Goal: Task Accomplishment & Management: Use online tool/utility

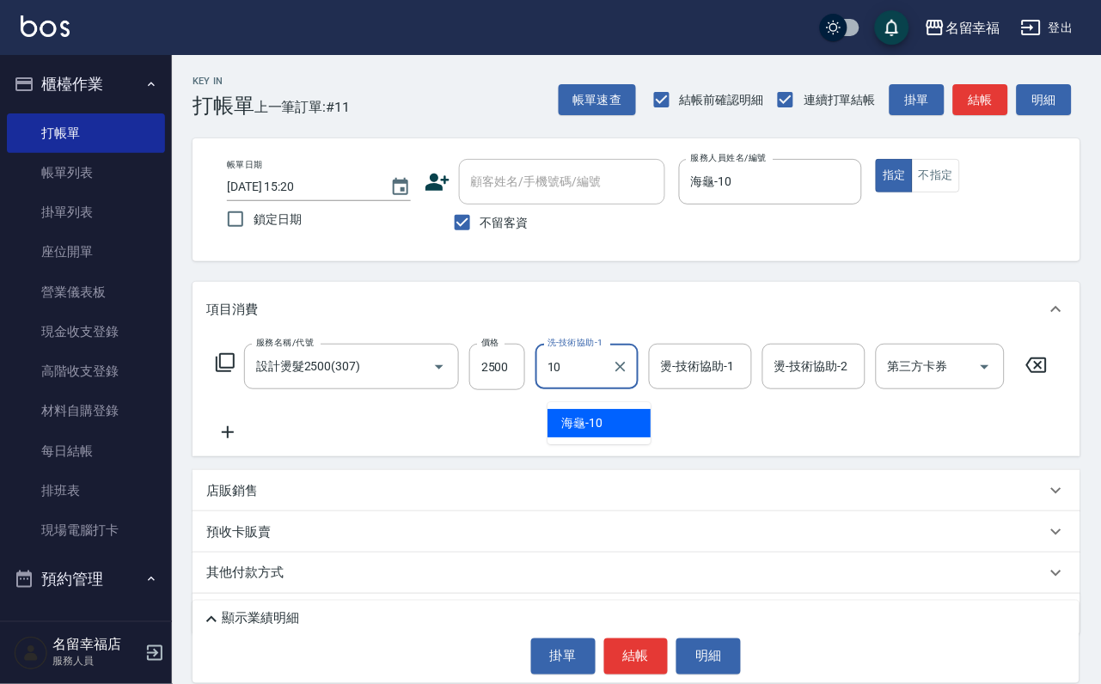
type input "海龜-10"
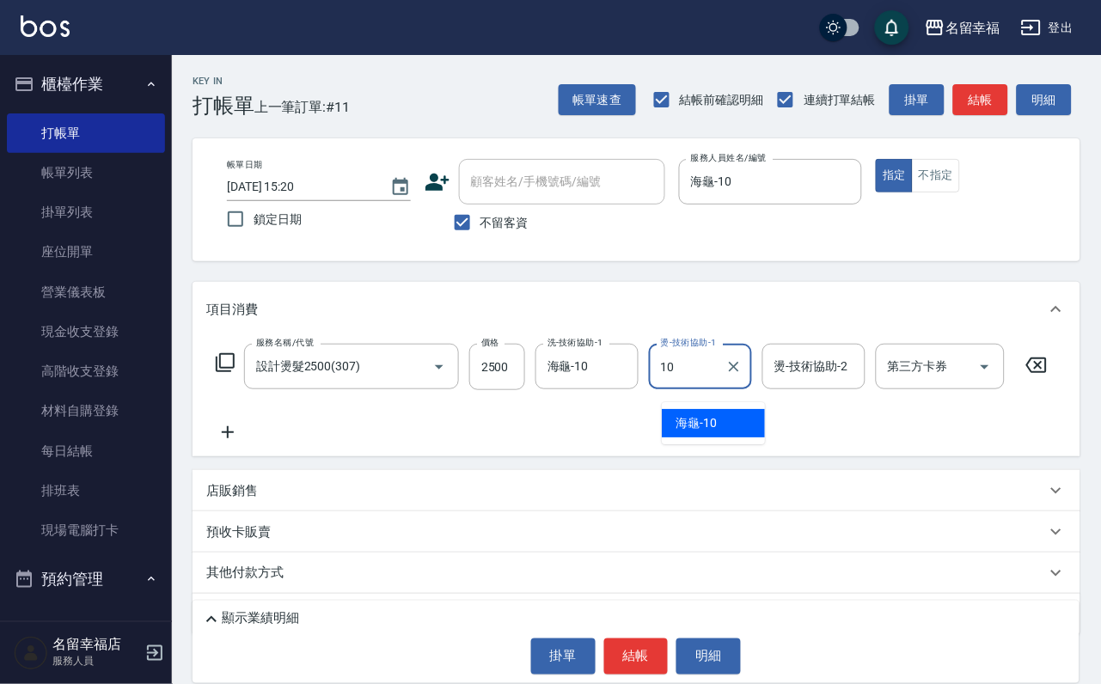
type input "海龜-10"
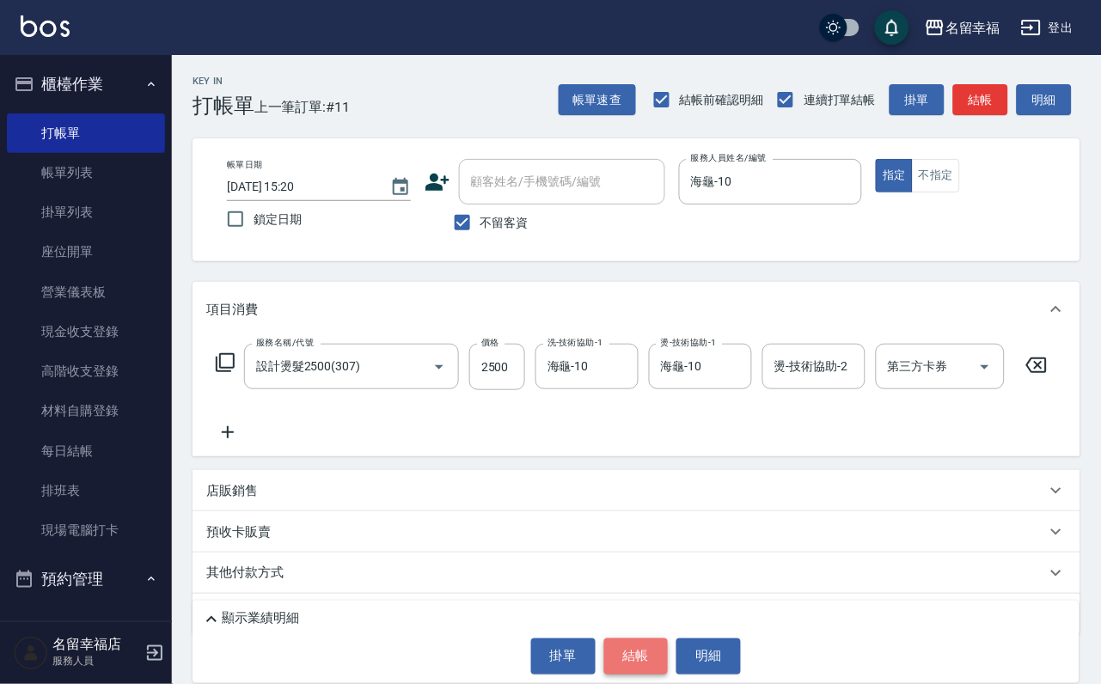
click at [621, 653] on button "結帳" at bounding box center [636, 657] width 64 height 36
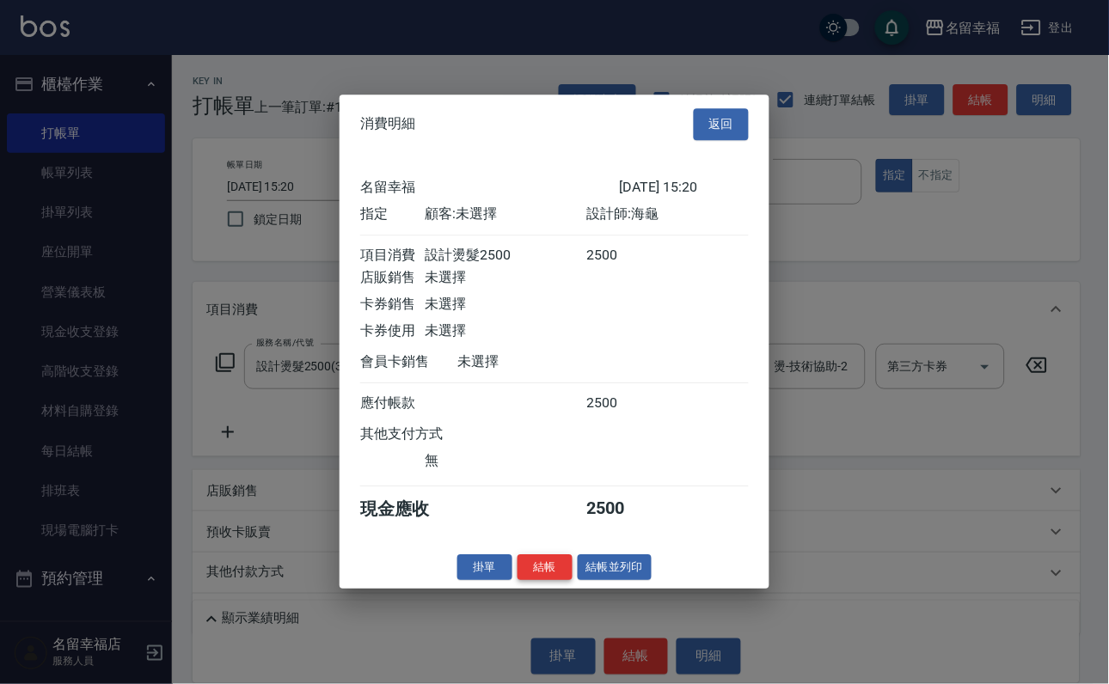
scroll to position [212, 0]
click at [529, 581] on button "結帳" at bounding box center [544, 567] width 55 height 27
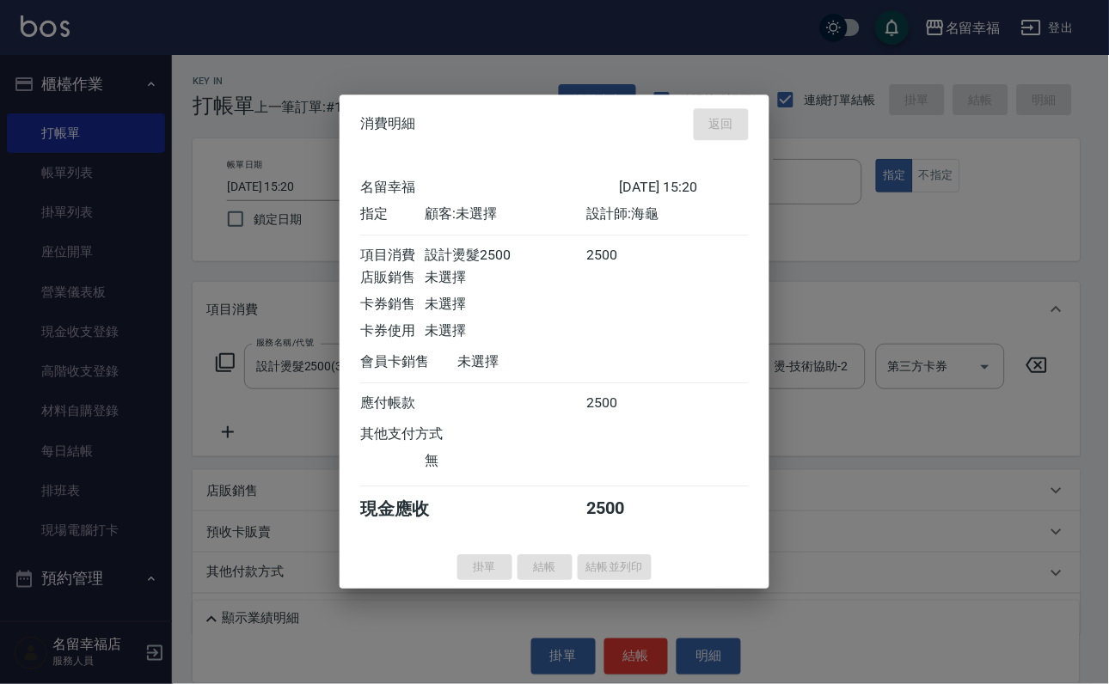
type input "[DATE] 16:48"
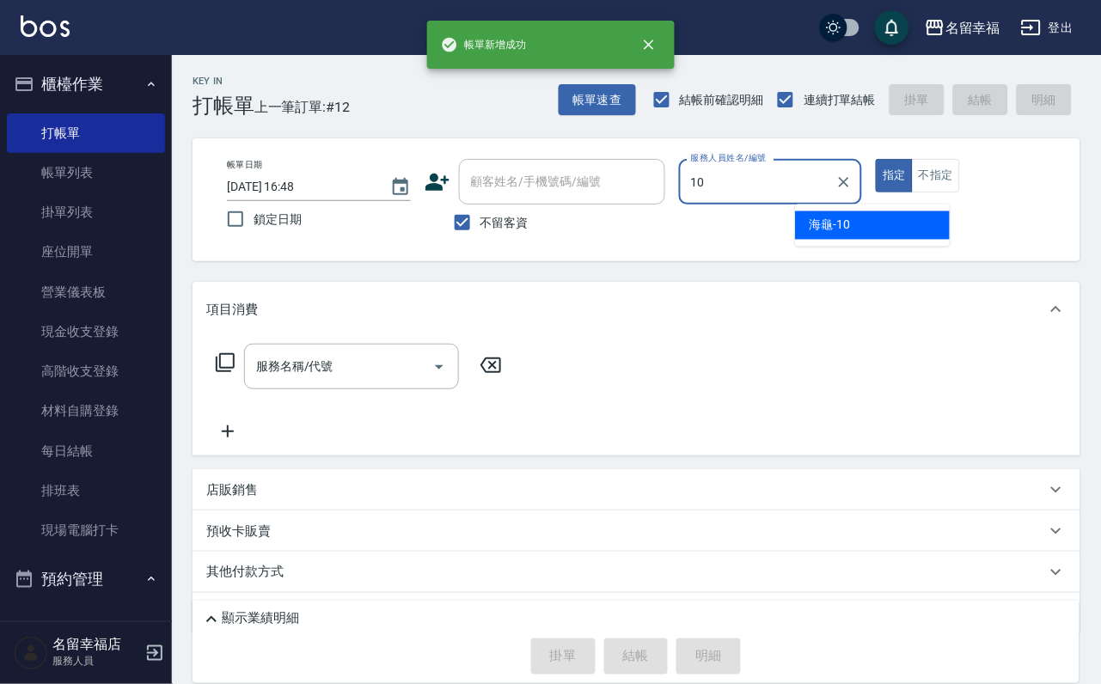
type input "海龜-10"
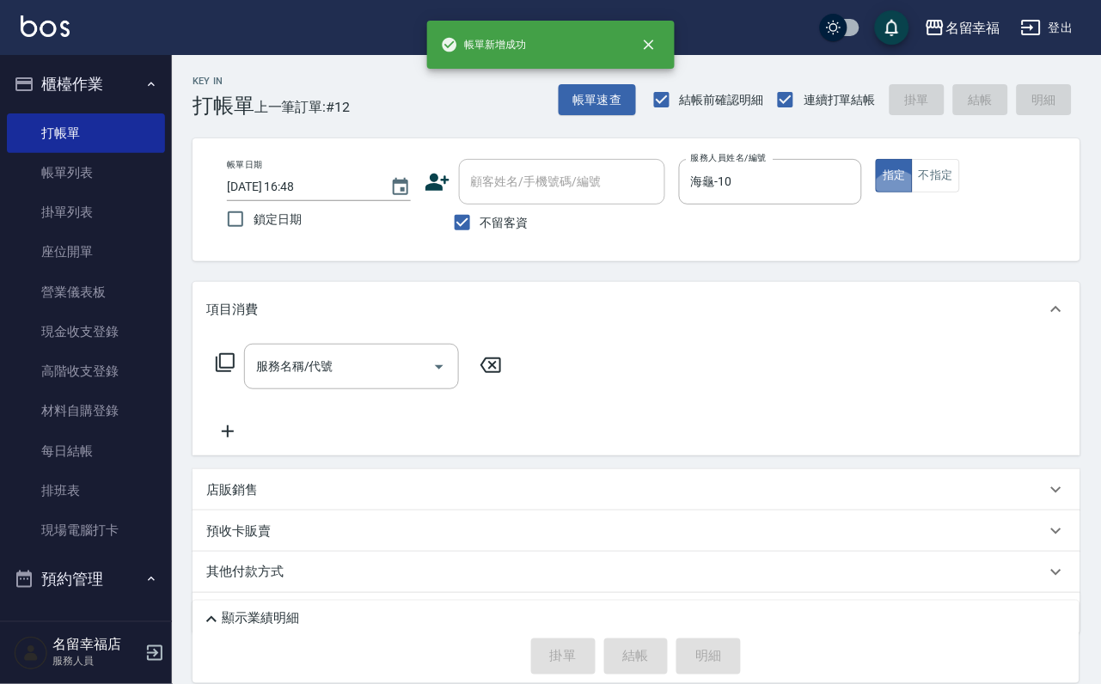
type button "true"
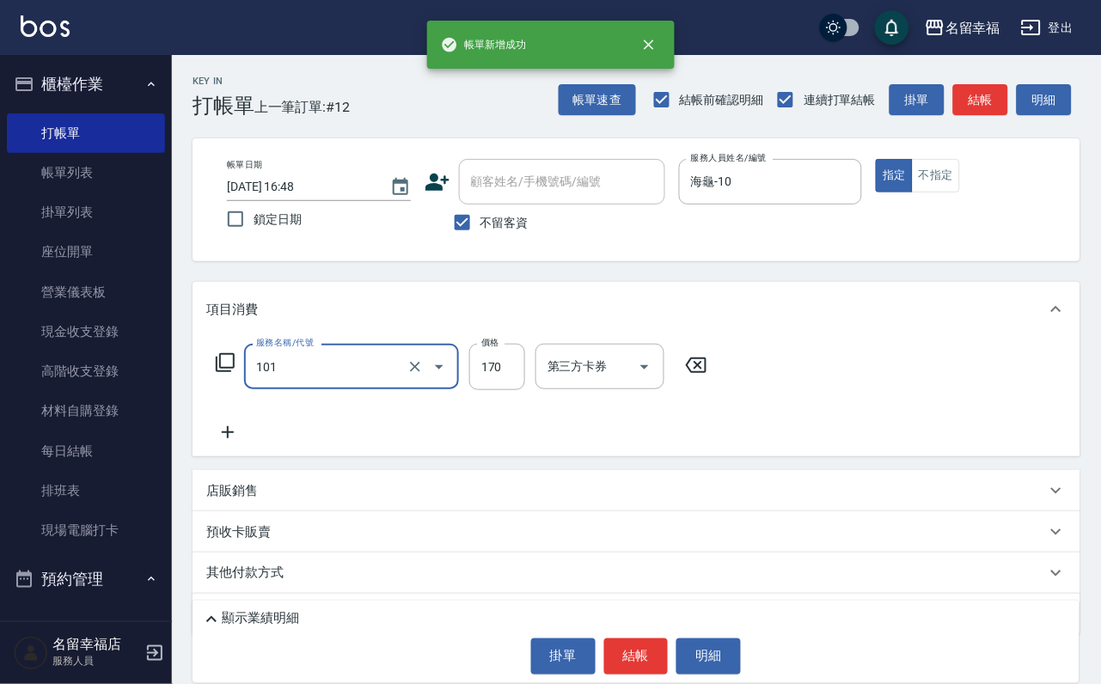
type input "洗髮(101)"
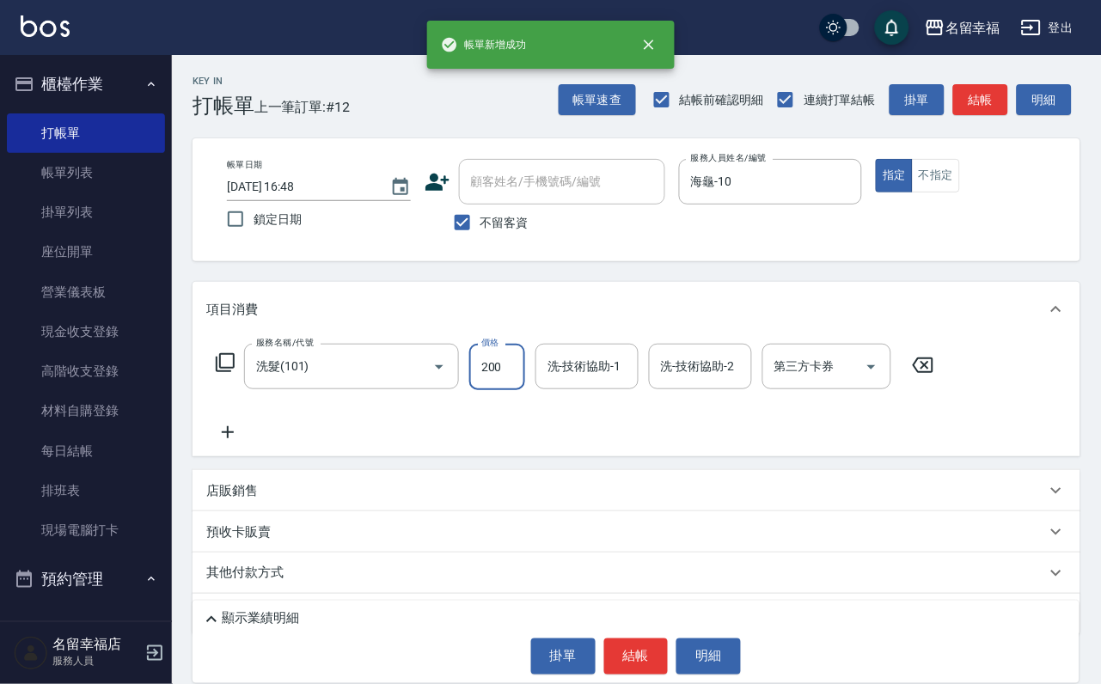
type input "200"
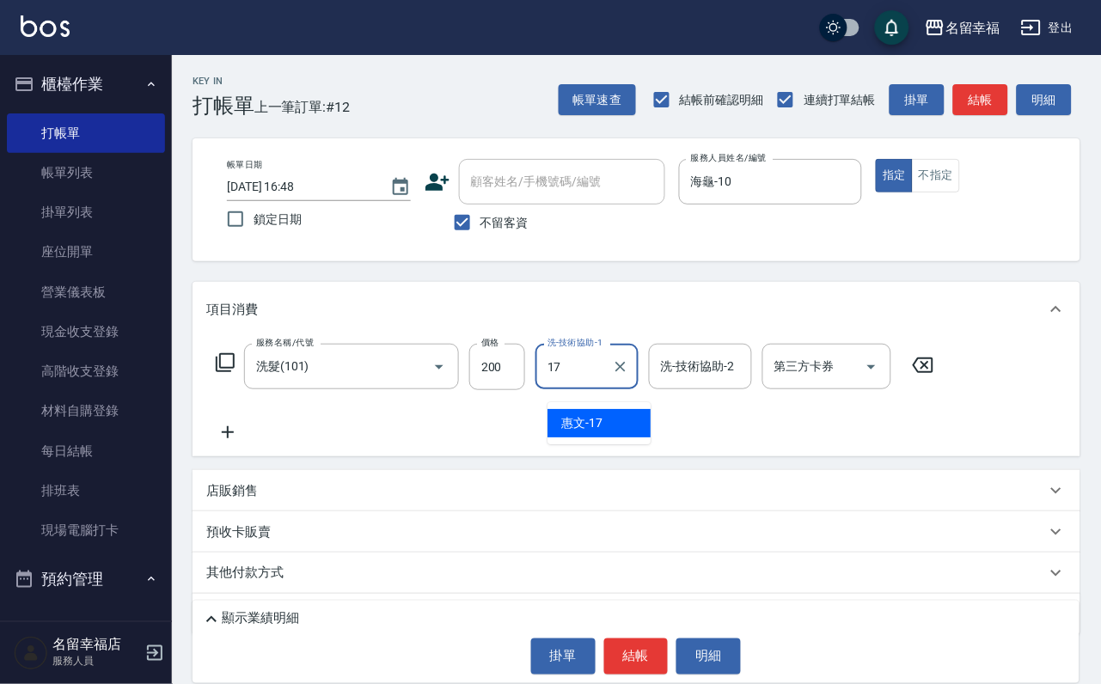
type input "惠文-17"
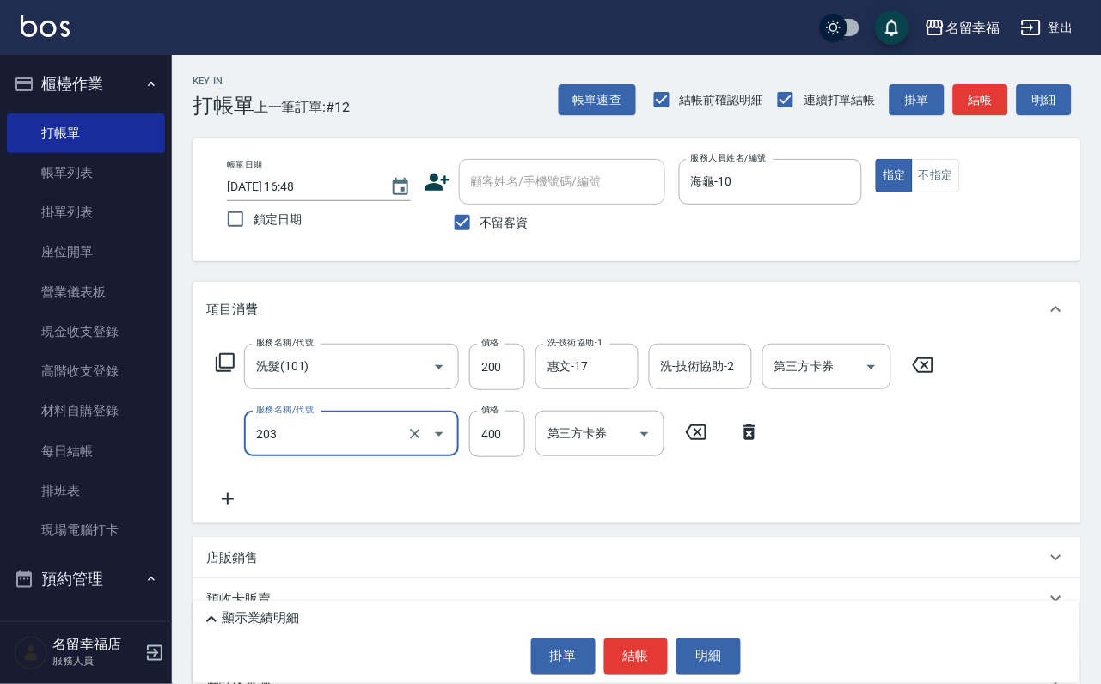
type input "指定單剪(203)"
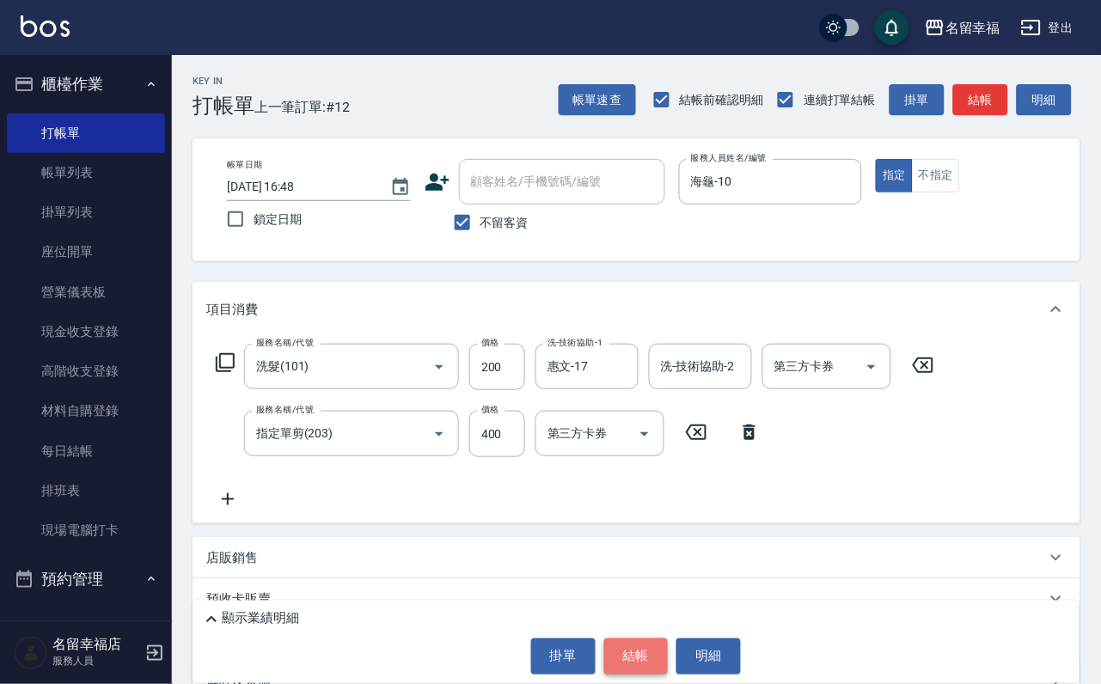
click at [608, 661] on button "結帳" at bounding box center [636, 657] width 64 height 36
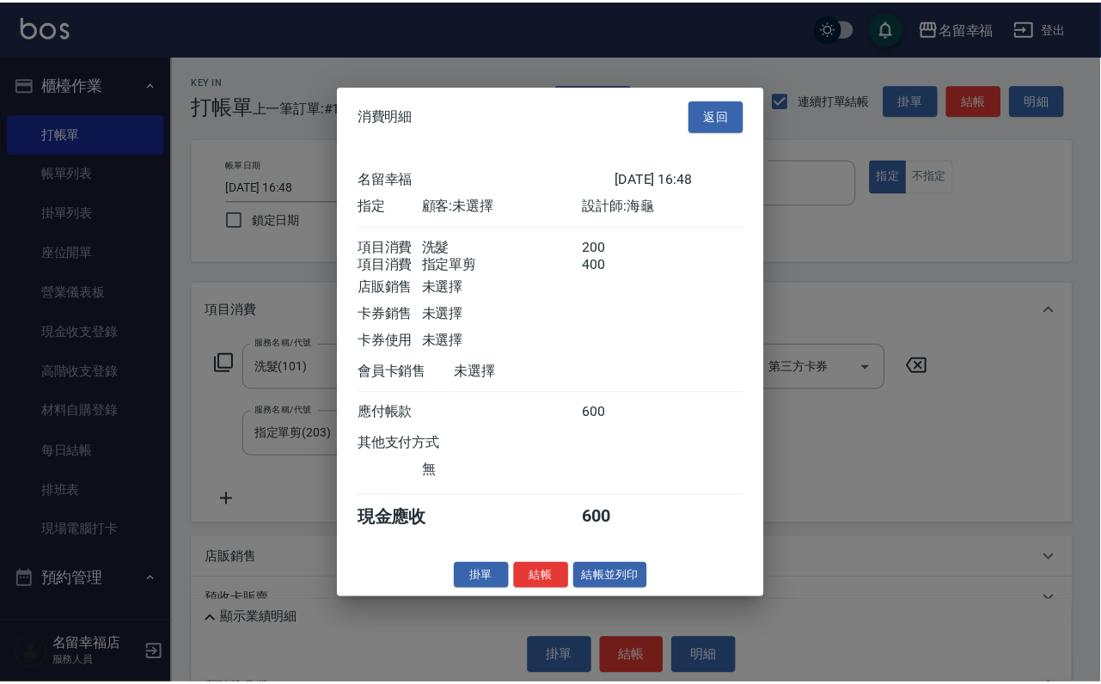
scroll to position [277, 0]
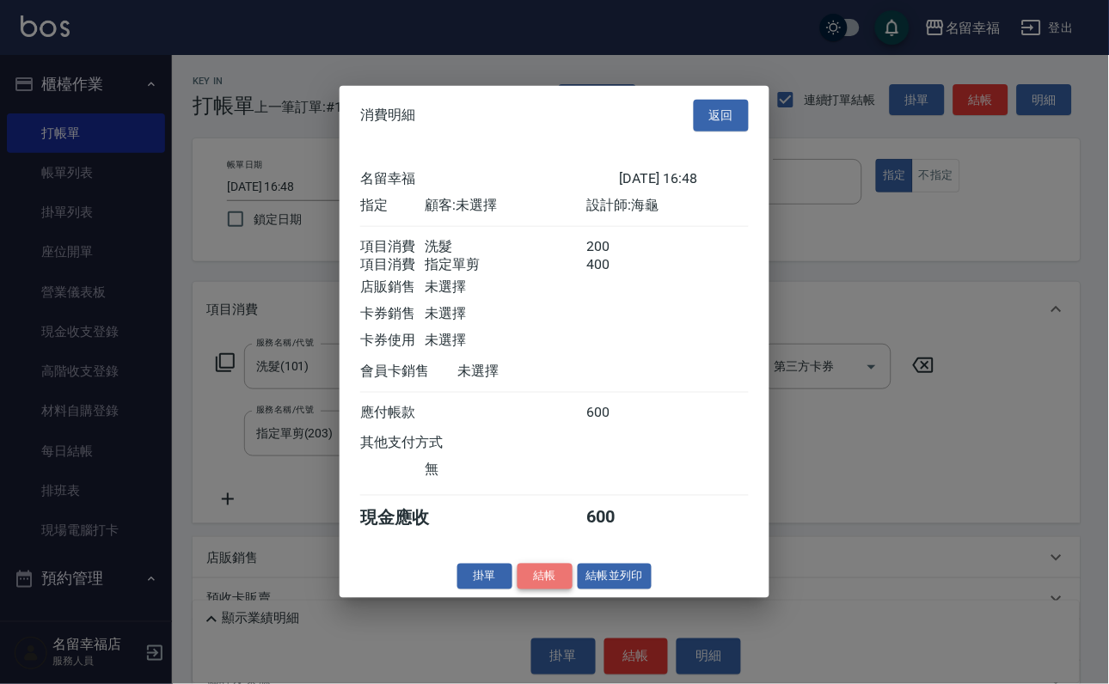
click at [519, 590] on button "結帳" at bounding box center [544, 576] width 55 height 27
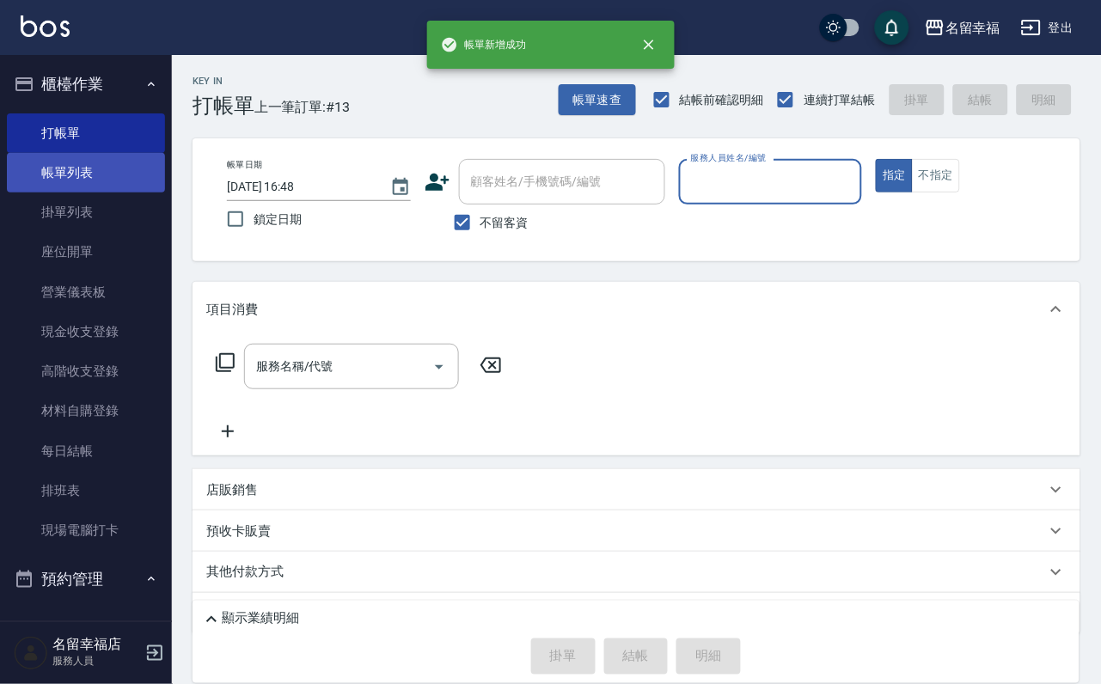
click at [92, 187] on link "帳單列表" at bounding box center [86, 173] width 158 height 40
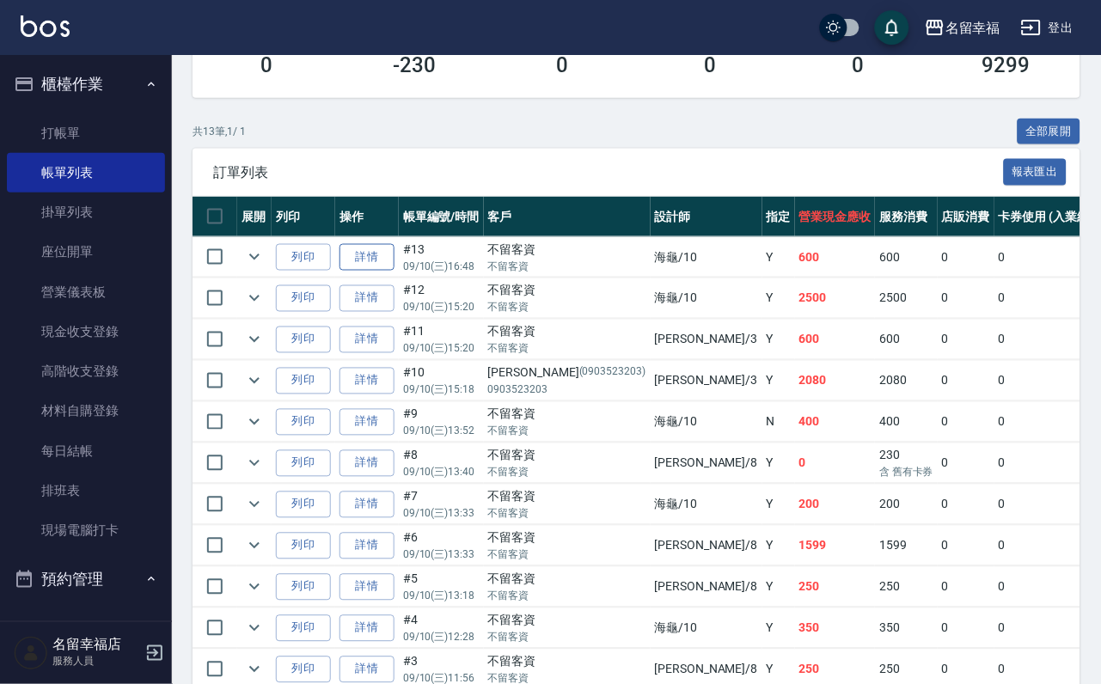
scroll to position [387, 0]
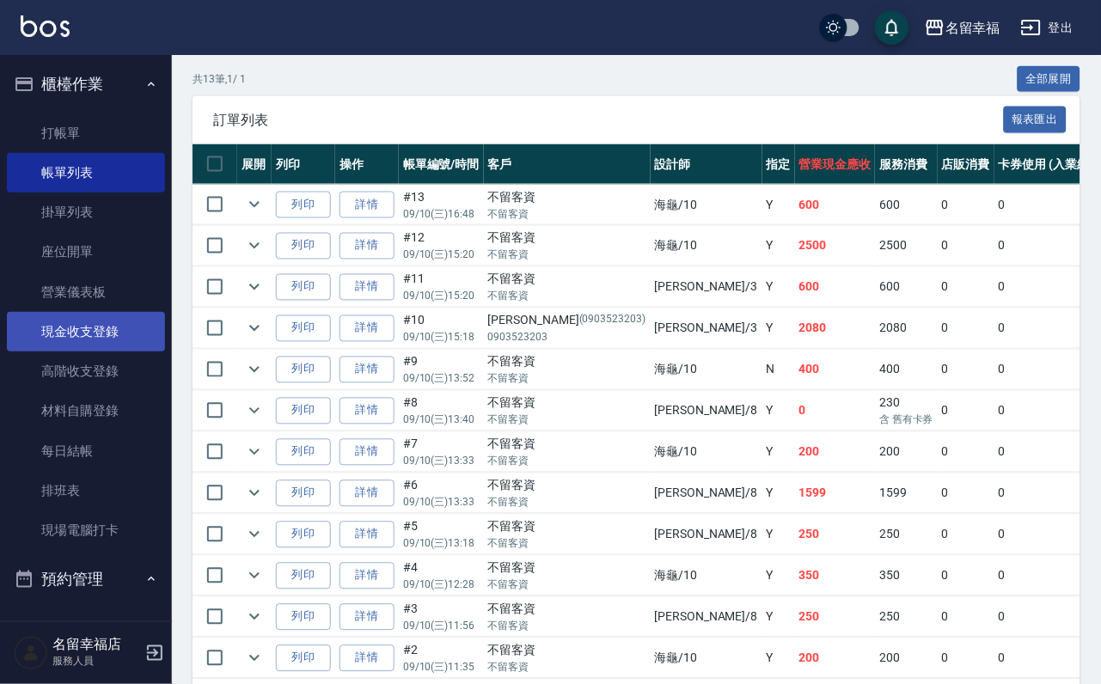
click at [107, 351] on link "現金收支登錄" at bounding box center [86, 332] width 158 height 40
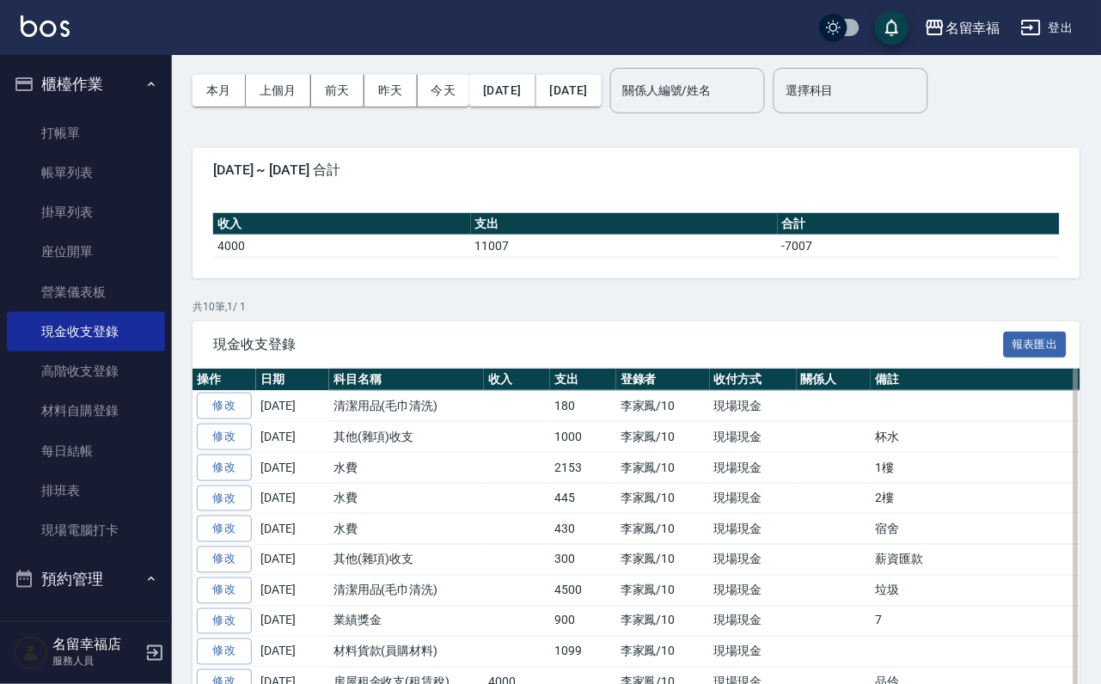
scroll to position [129, 0]
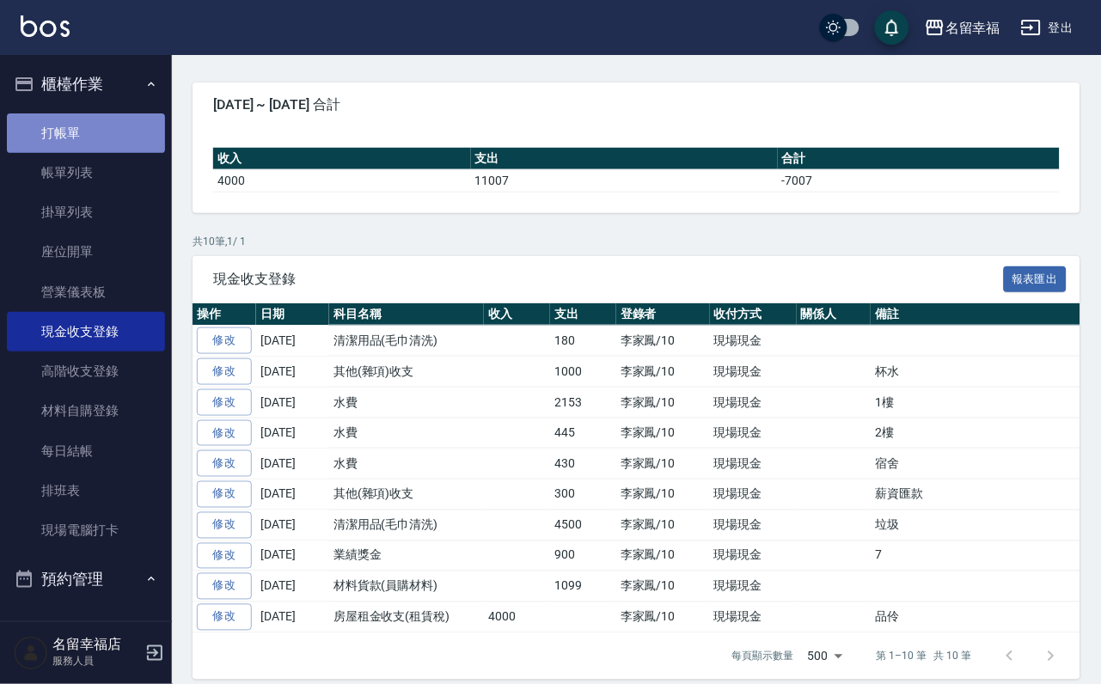
click at [86, 149] on link "打帳單" at bounding box center [86, 133] width 158 height 40
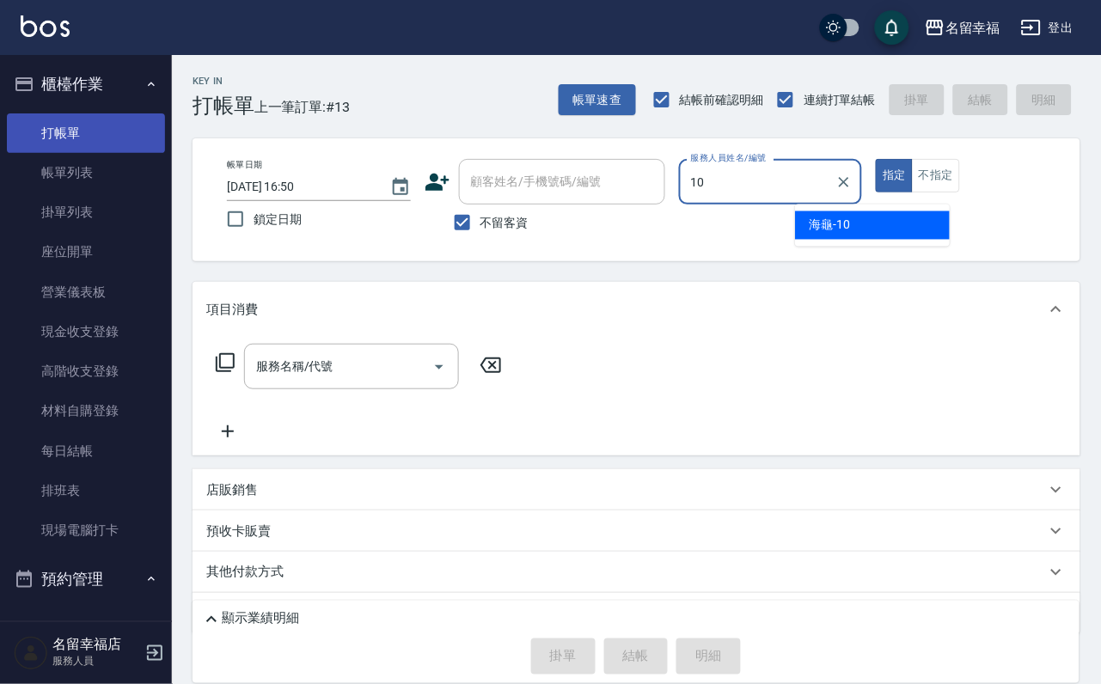
type input "海龜-10"
type button "true"
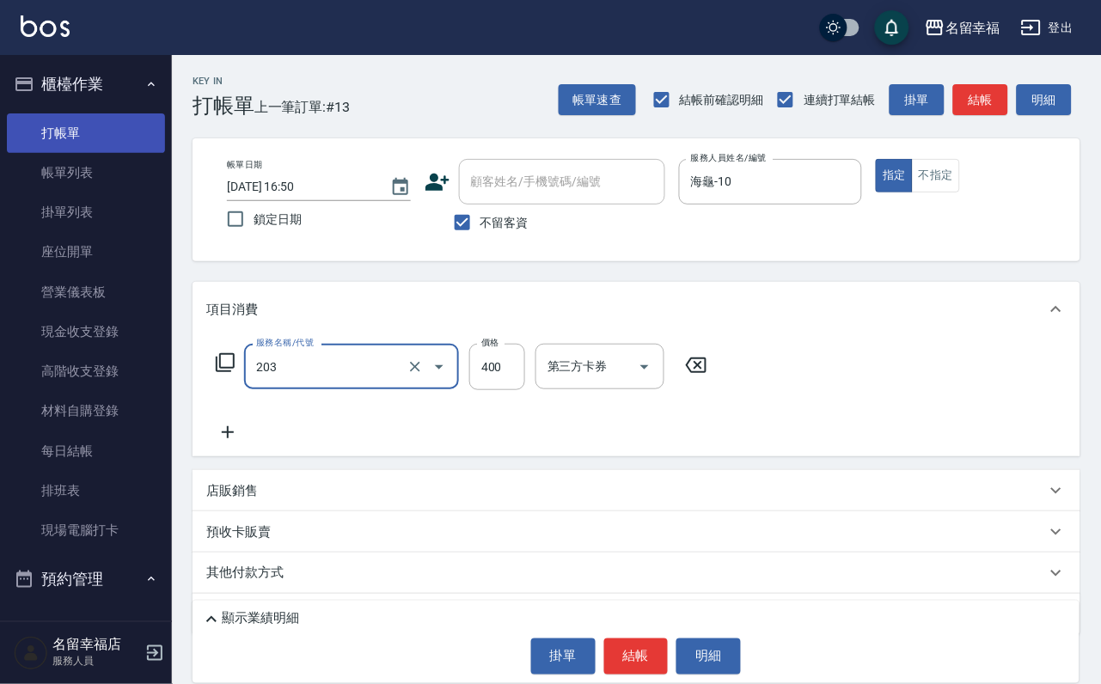
type input "指定單剪(203)"
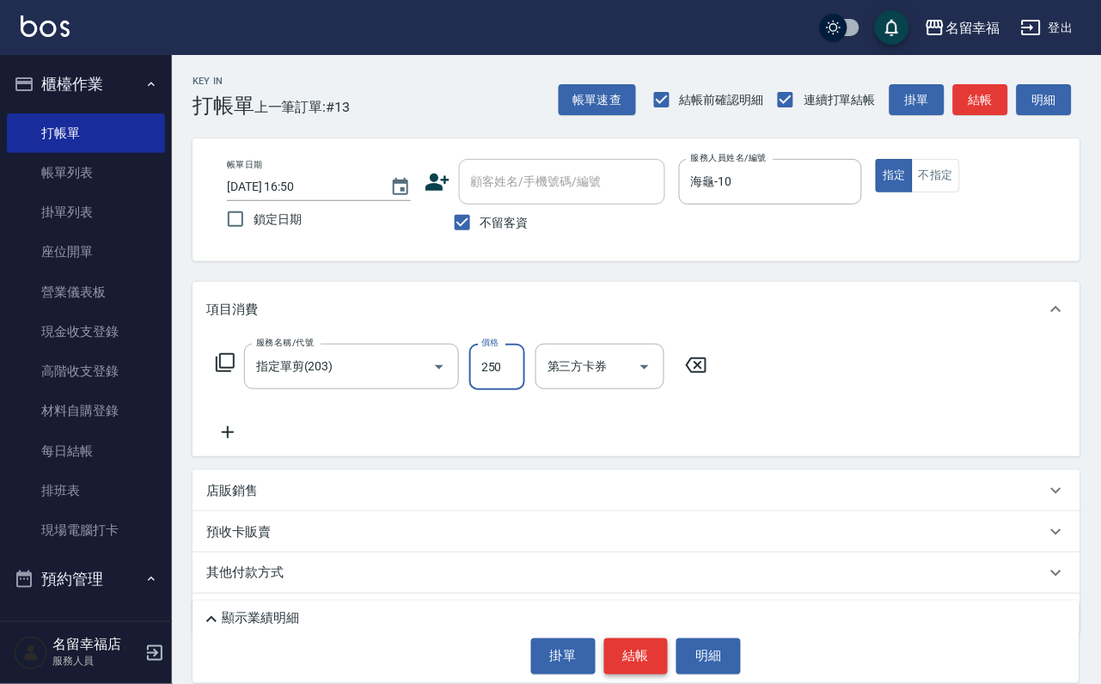
type input "250"
click at [618, 639] on button "結帳" at bounding box center [636, 657] width 64 height 36
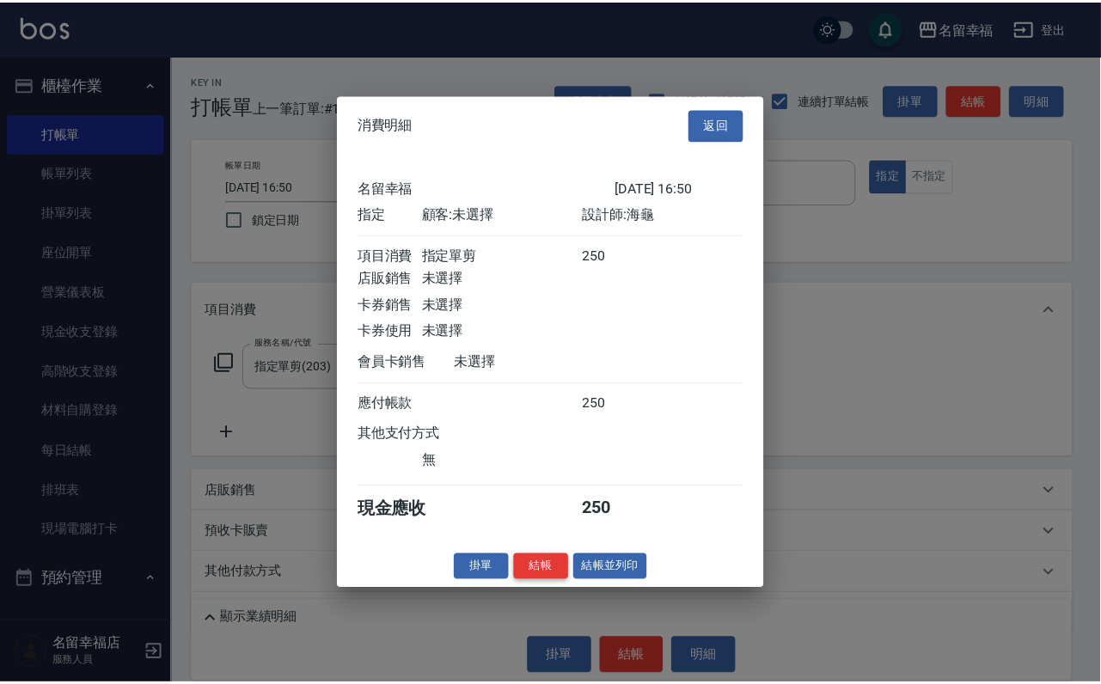
scroll to position [212, 0]
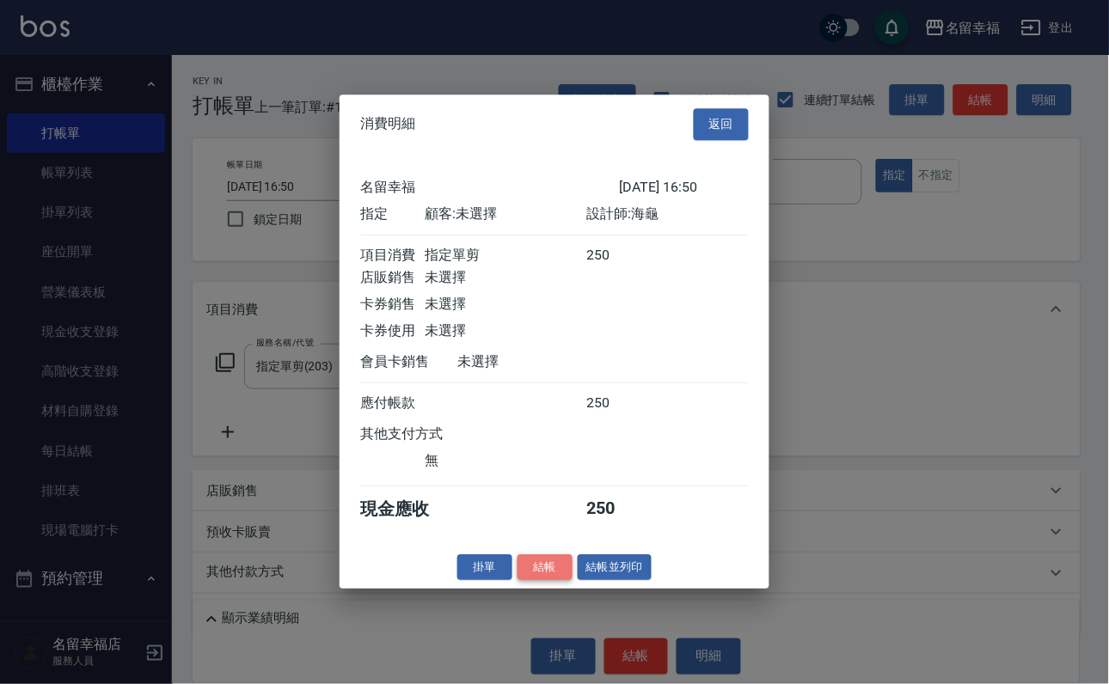
click at [519, 581] on button "結帳" at bounding box center [544, 567] width 55 height 27
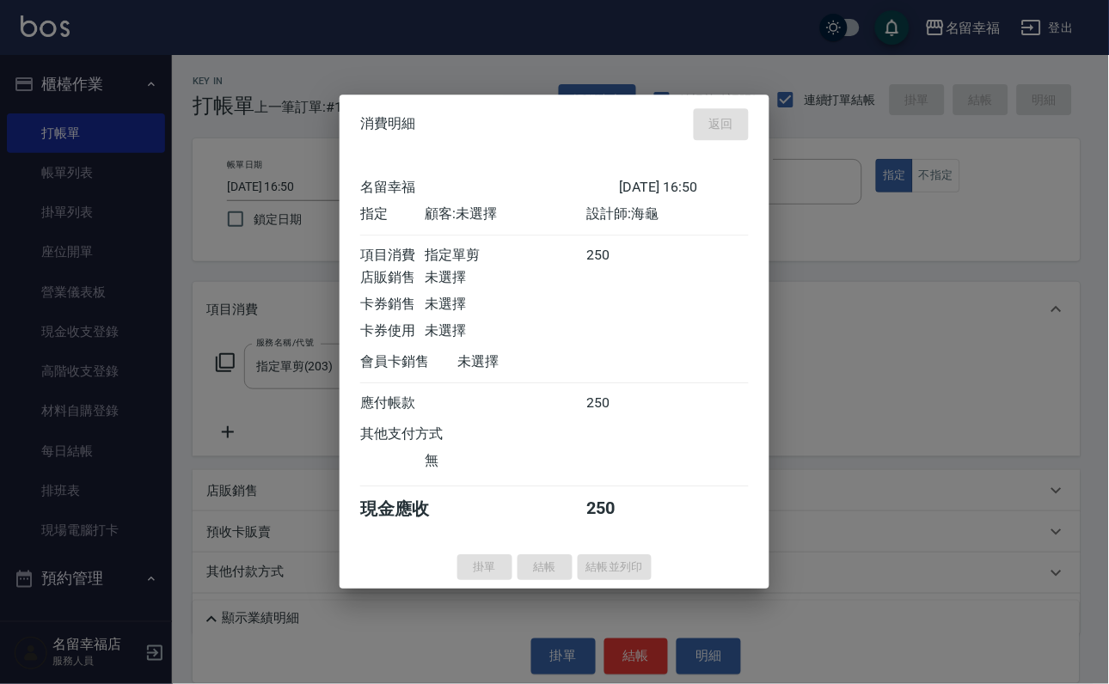
type input "[DATE] 16:54"
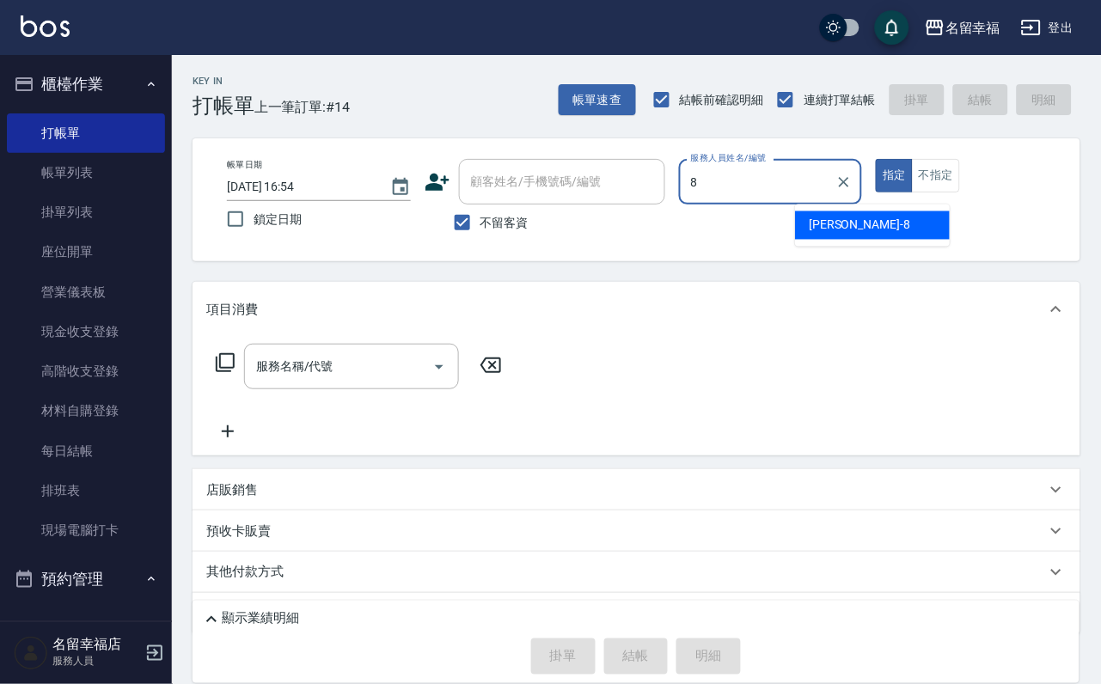
type input "[PERSON_NAME]-8"
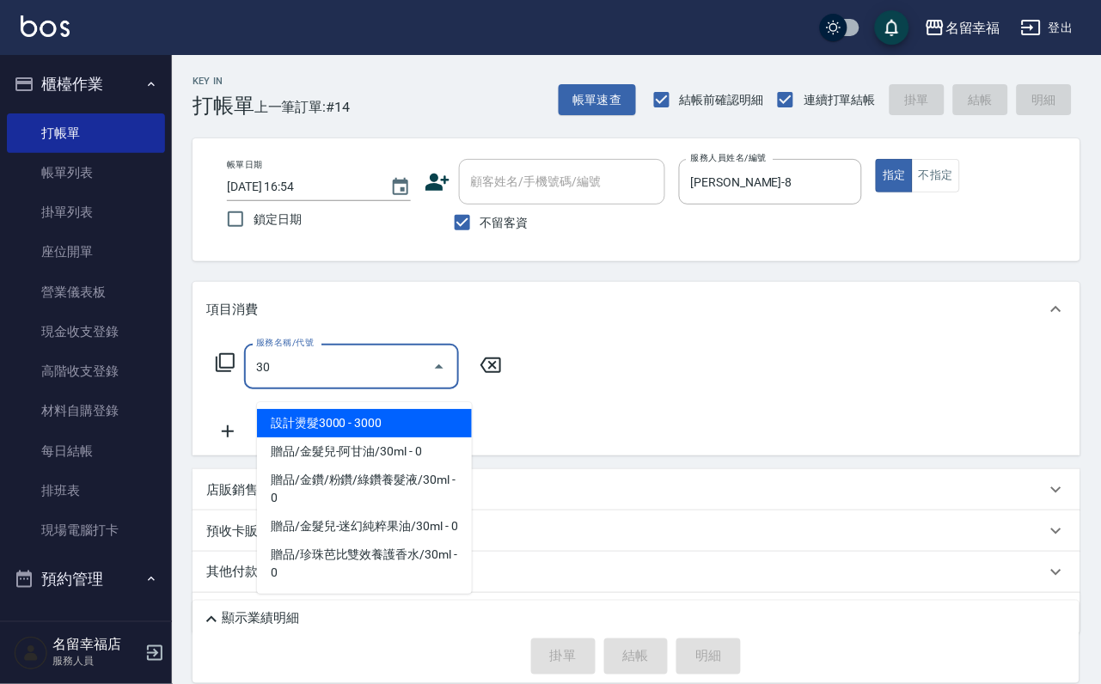
type input "308"
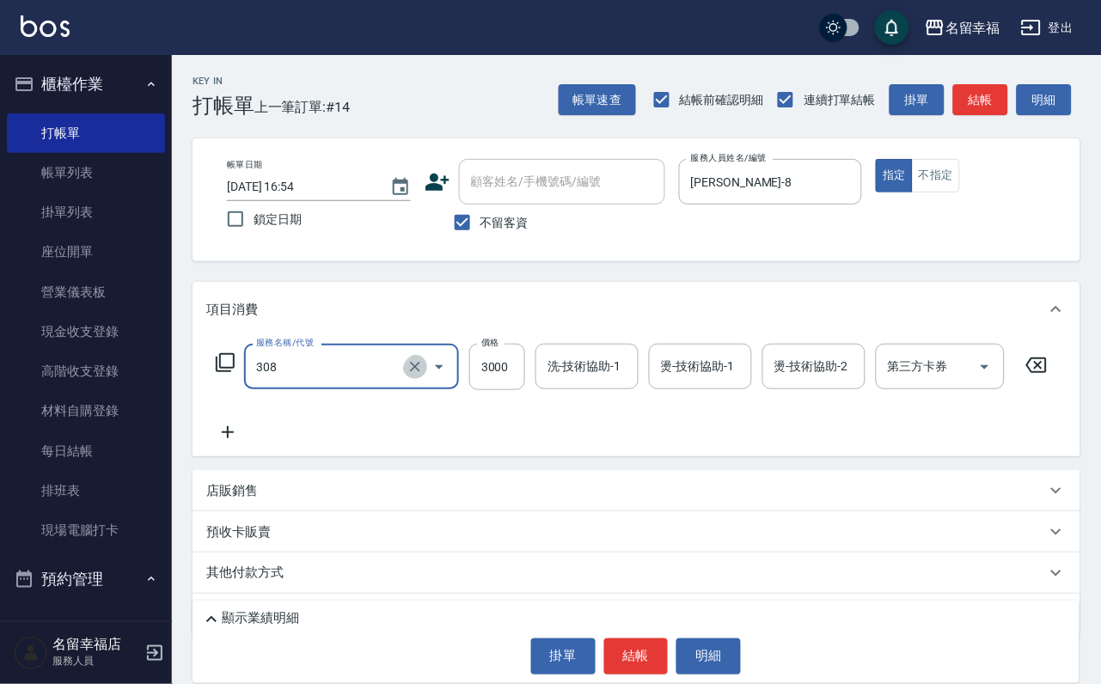
click at [417, 376] on icon "Clear" at bounding box center [414, 366] width 17 height 17
type input "設計燙髮1500(305)"
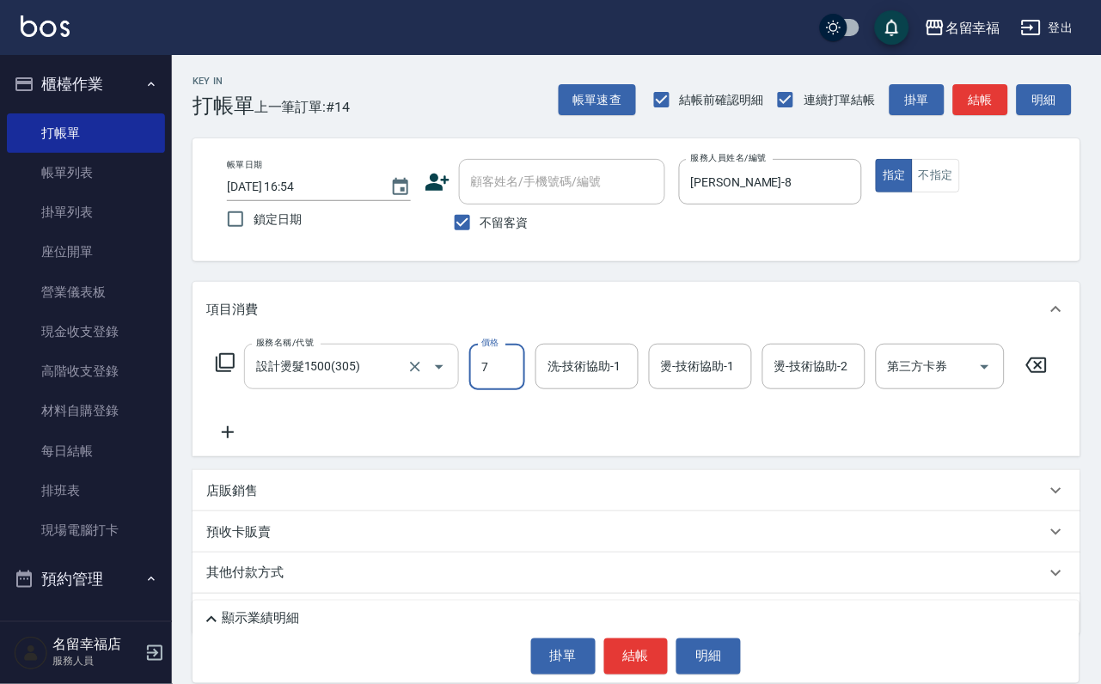
scroll to position [0, 0]
type input "799"
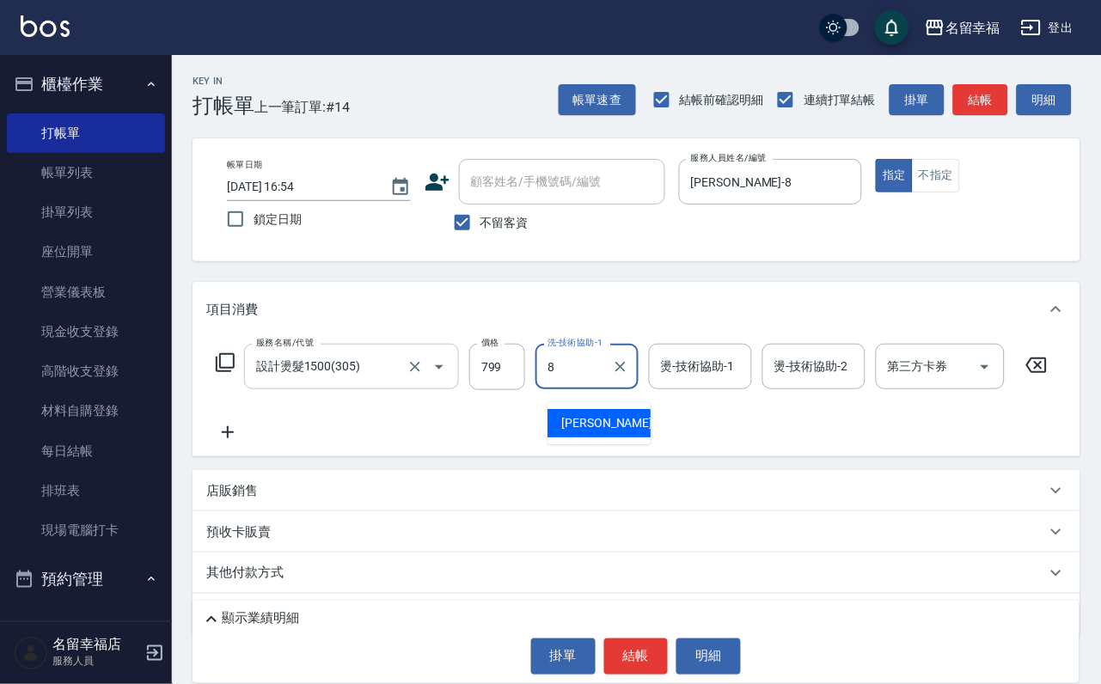
type input "[PERSON_NAME]-8"
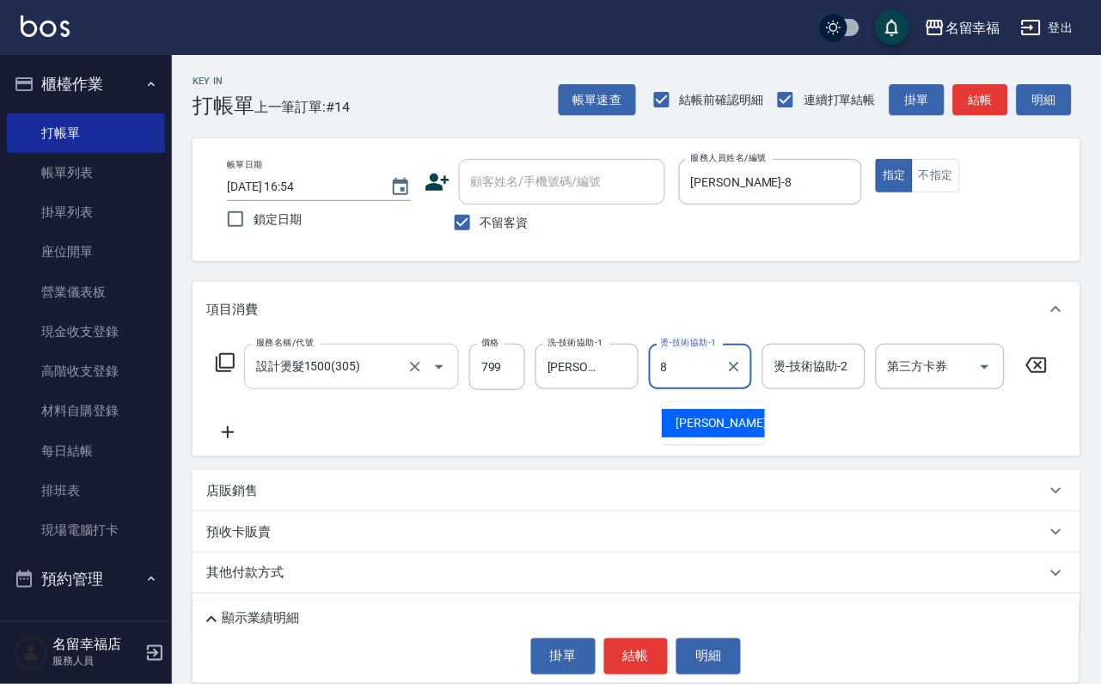
type input "[PERSON_NAME]-8"
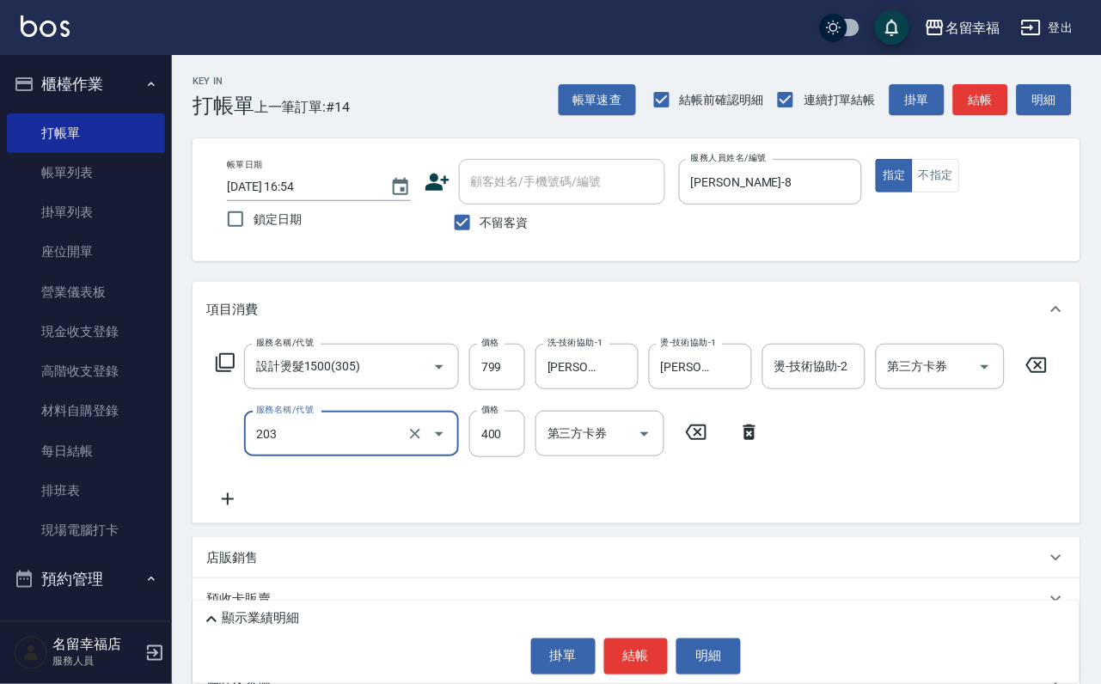
type input "指定單剪(203)"
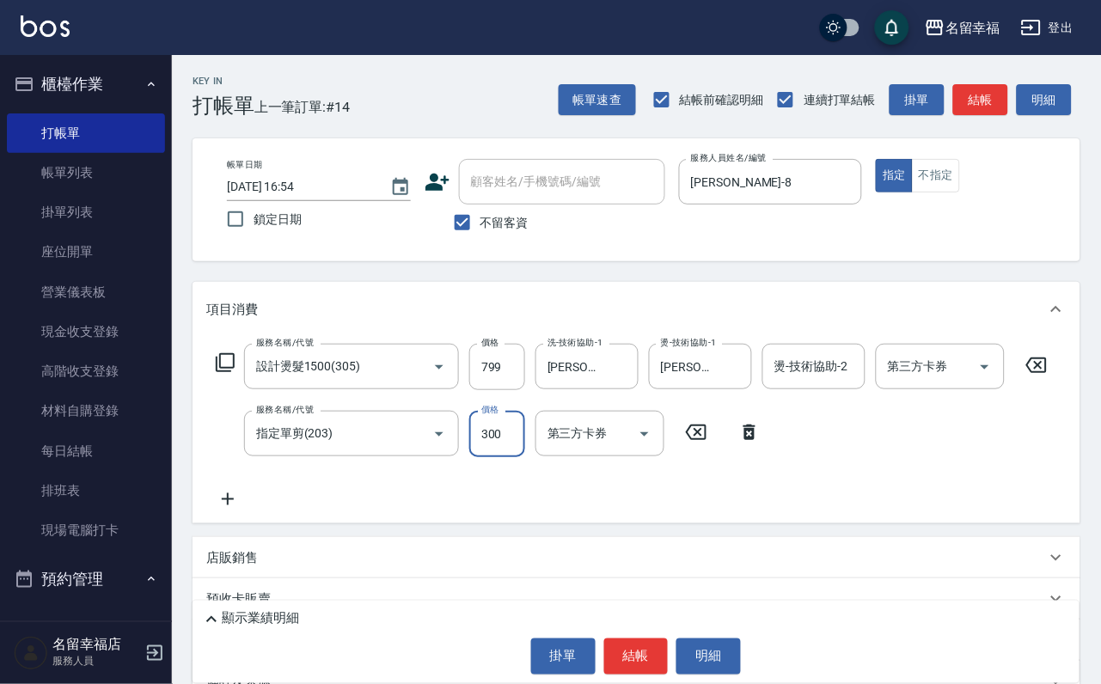
type input "300"
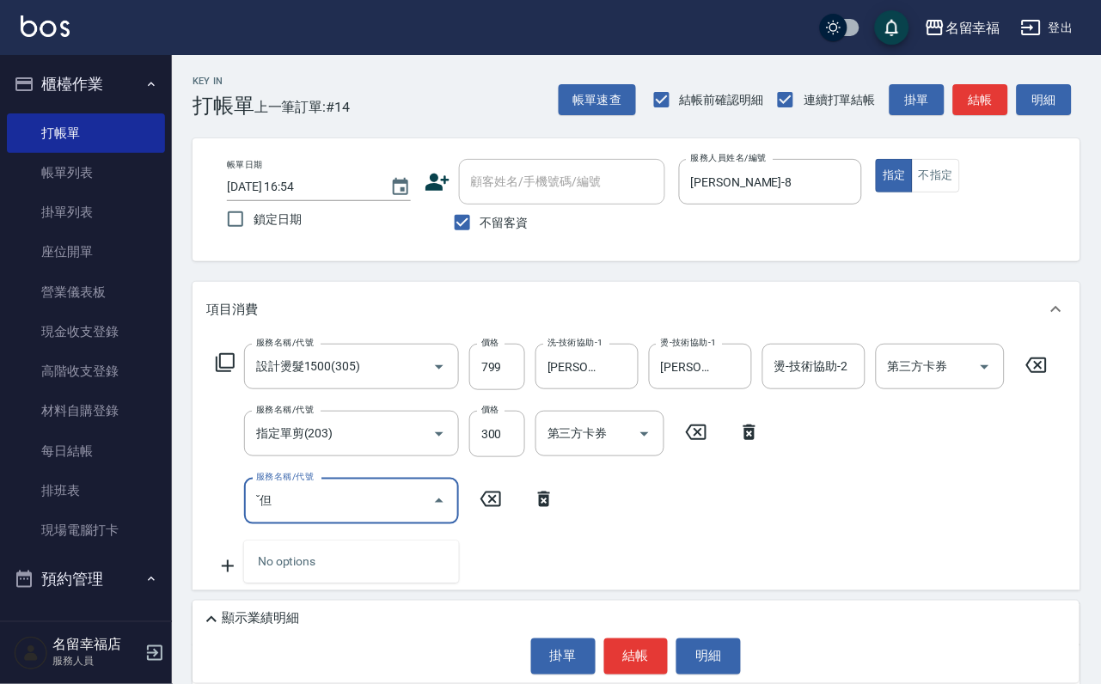
type input "ˇ"
type input "小麥蛋白護髮(503)"
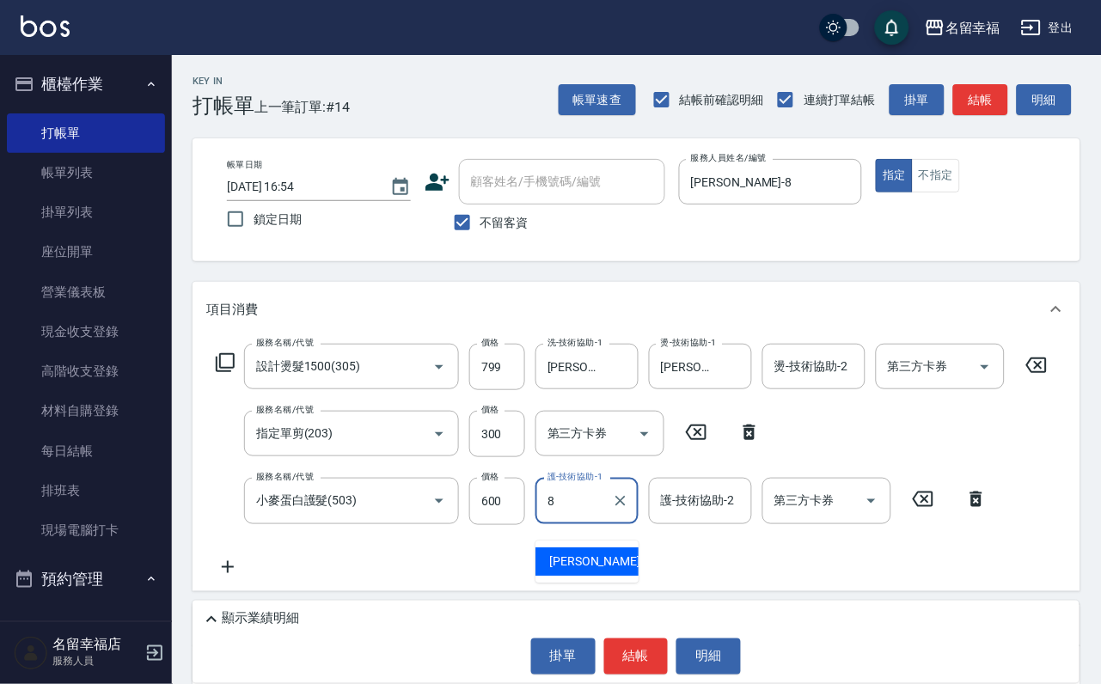
type input "[PERSON_NAME]-8"
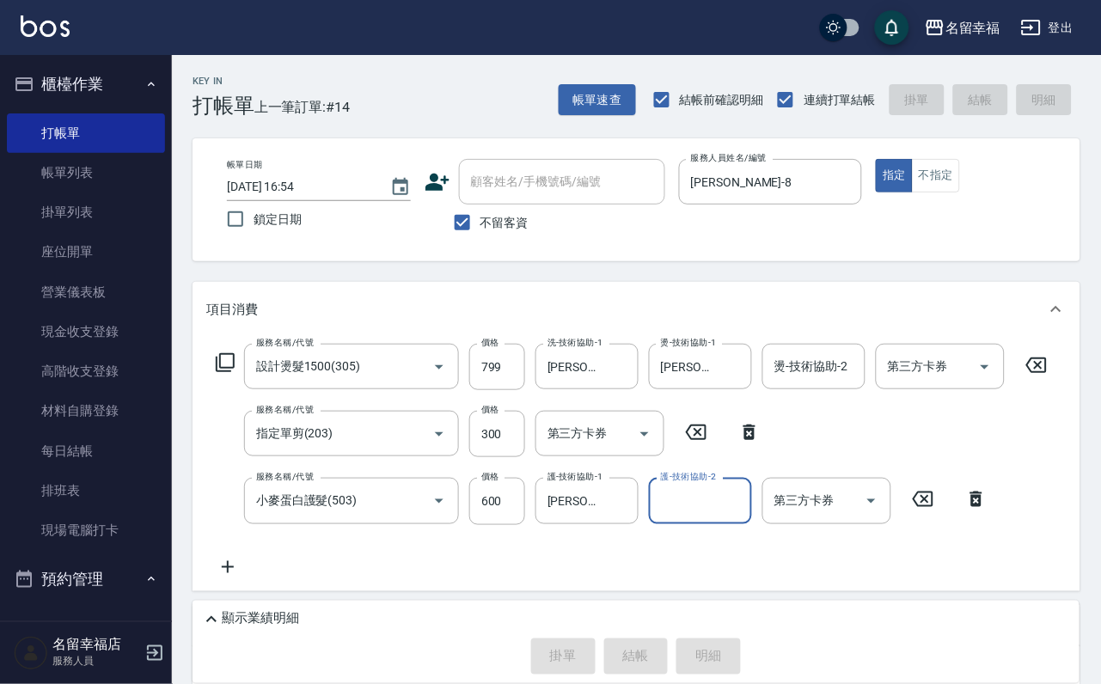
type input "[DATE] 17:00"
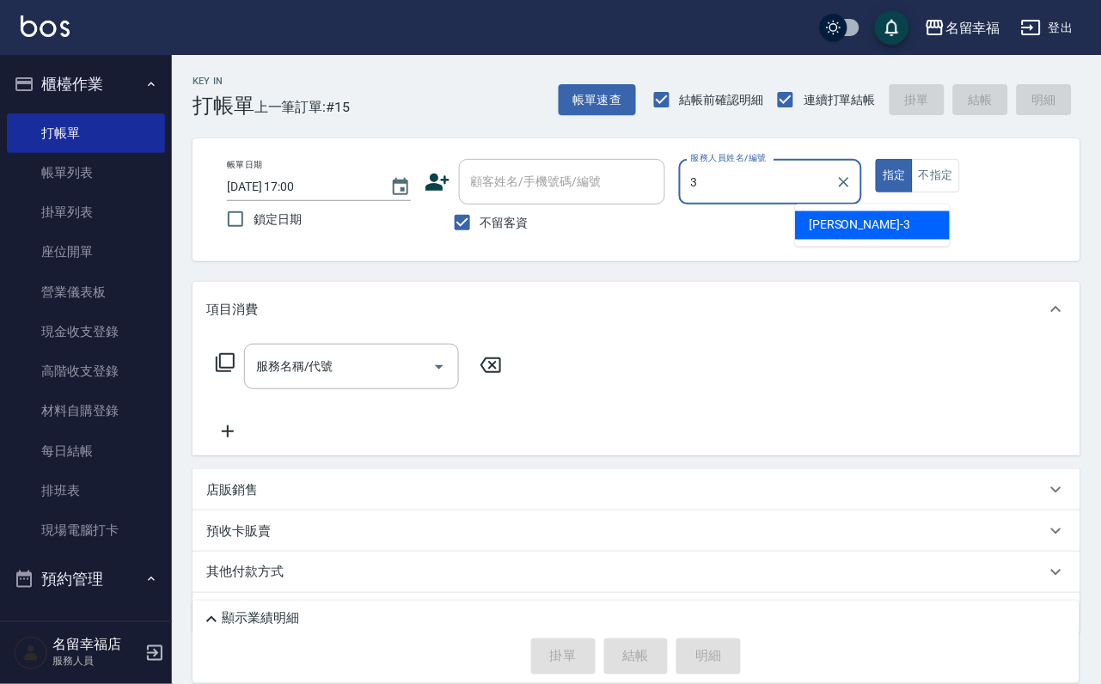
type input "[PERSON_NAME]-3"
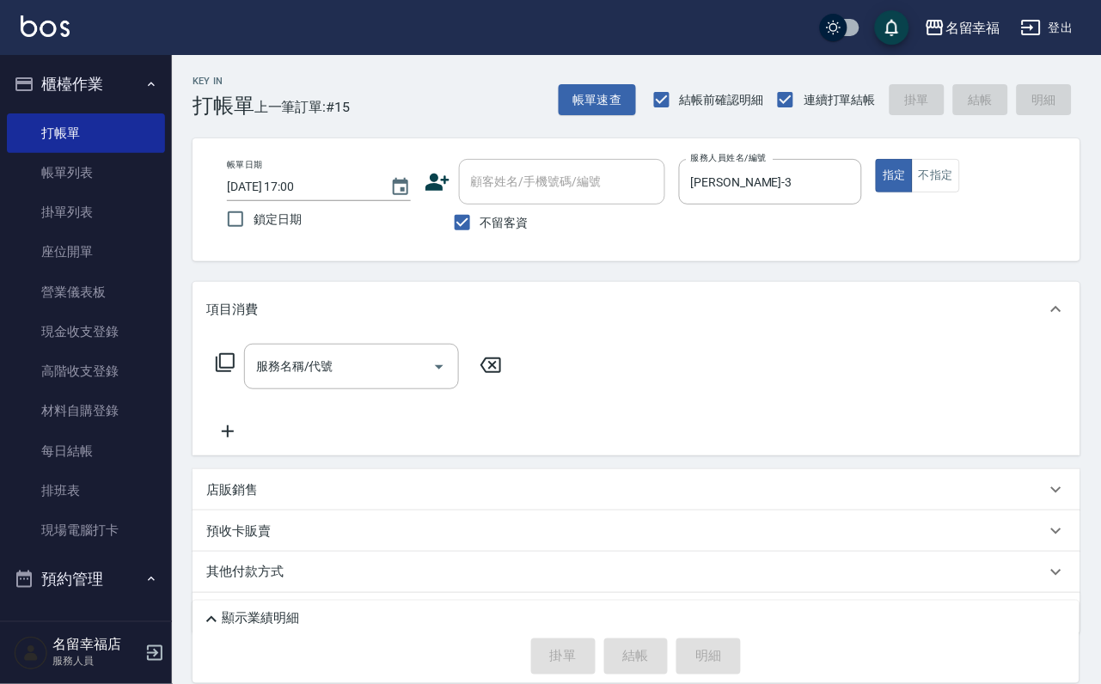
click at [1060, 197] on div "帳單日期 [DATE] 17:00 鎖定日期 顧客姓名/手機號碼/編號 顧客姓名/手機號碼/編號 不留客資 服務人員姓名/編號 [PERSON_NAME]-3…" at bounding box center [637, 199] width 888 height 123
click at [913, 193] on button "指定" at bounding box center [894, 176] width 37 height 34
click at [960, 193] on button "不指定" at bounding box center [936, 176] width 48 height 34
click at [326, 376] on input "服務名稱/代號" at bounding box center [339, 366] width 174 height 30
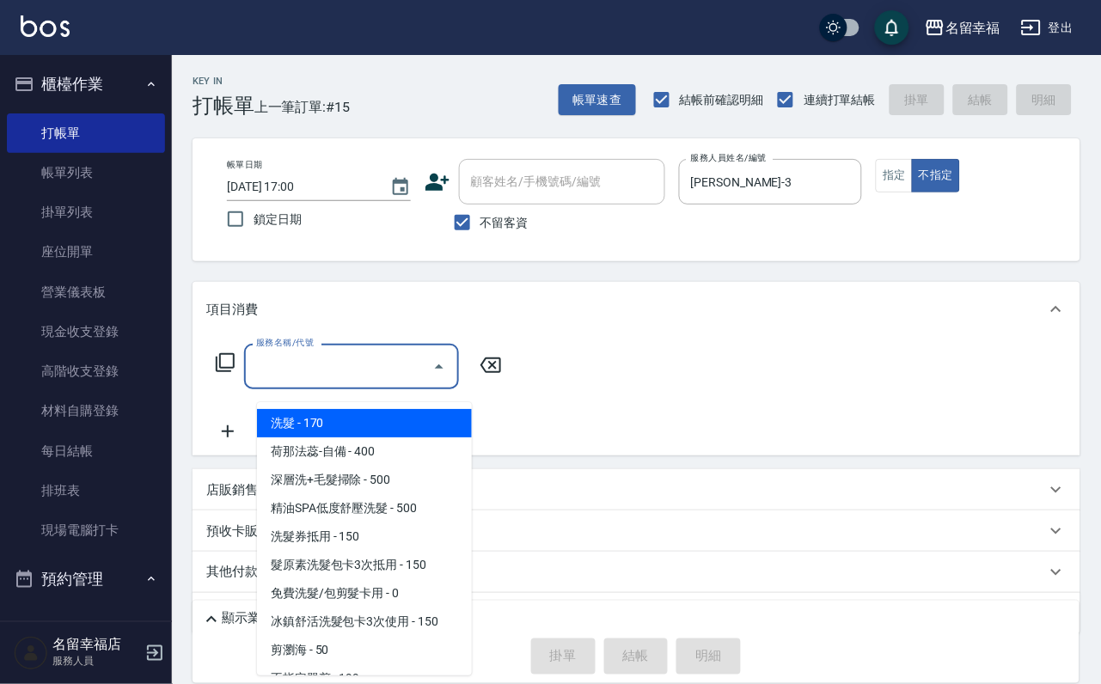
type input "4"
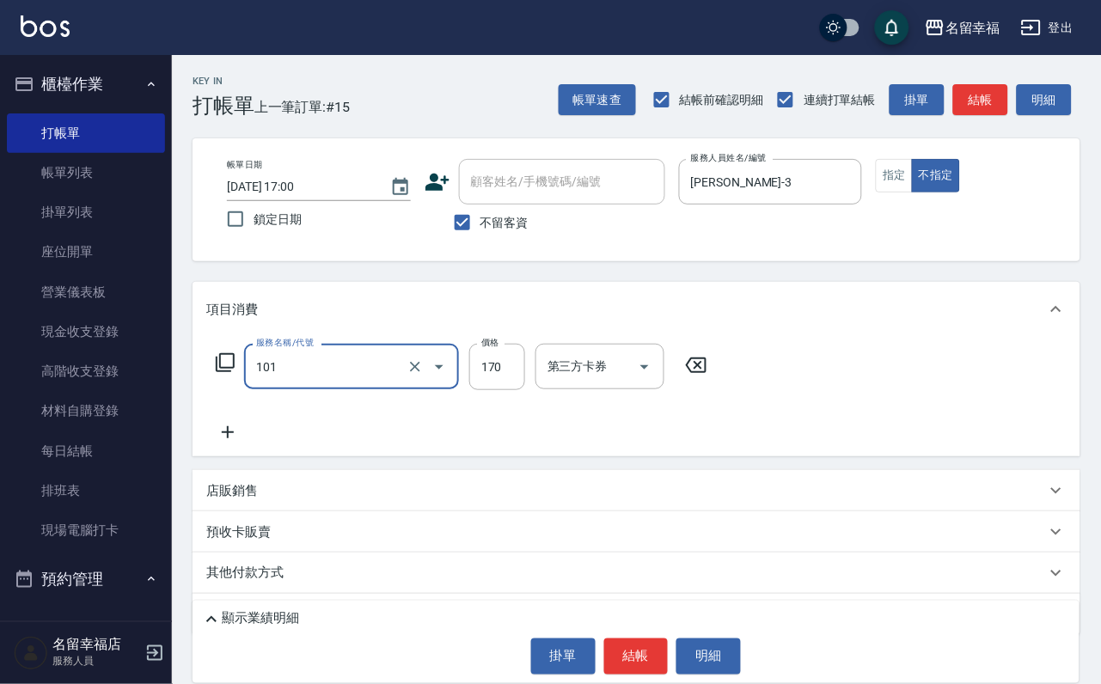
type input "洗髮(101)"
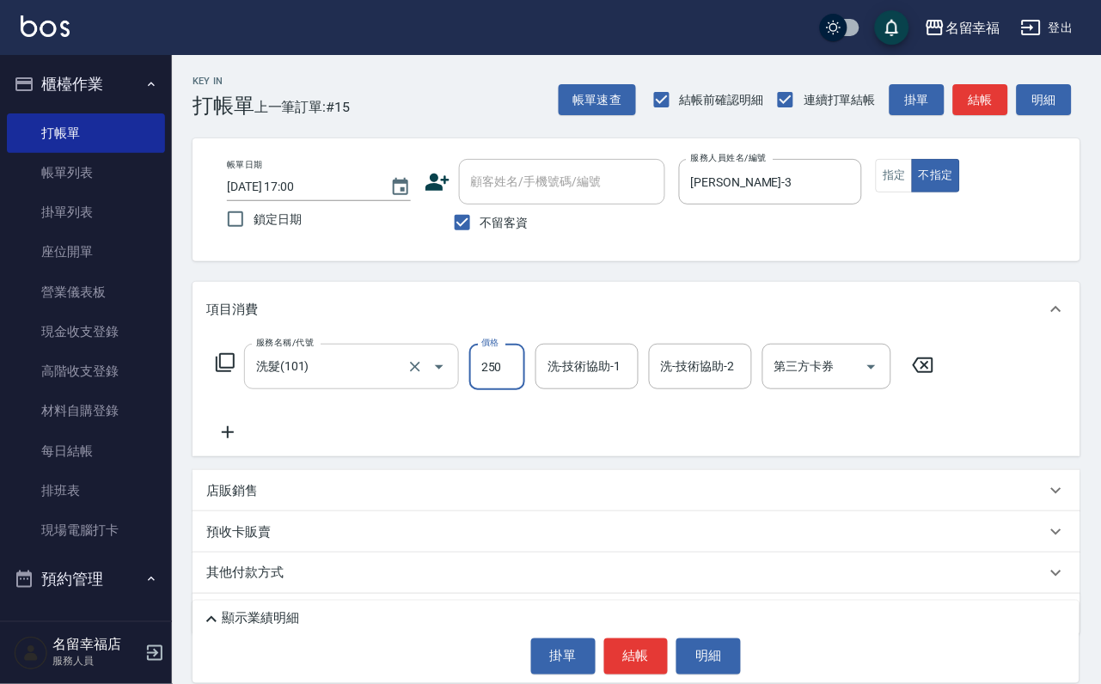
type input "250"
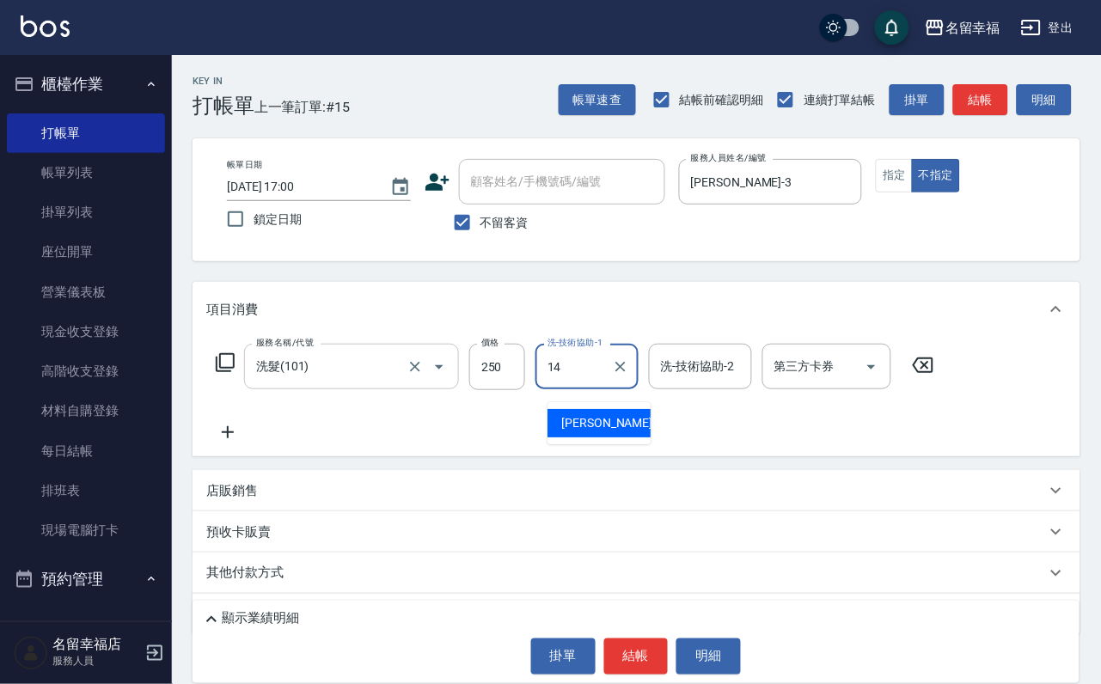
type input "[PERSON_NAME]-14"
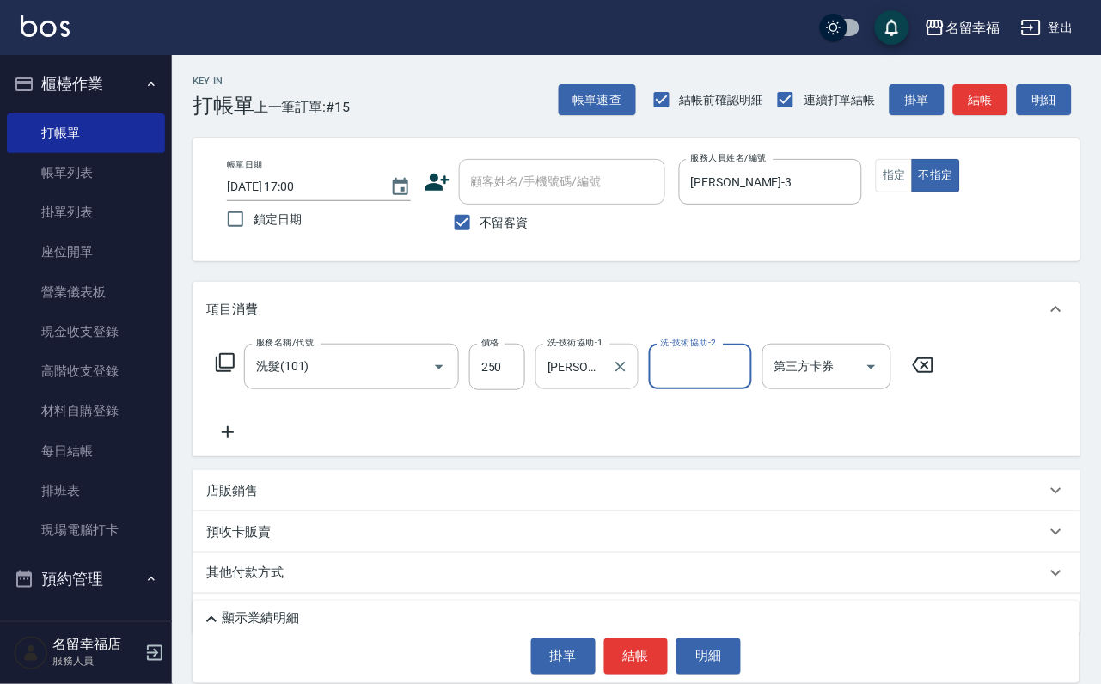
click at [633, 376] on button "Clear" at bounding box center [620, 367] width 24 height 24
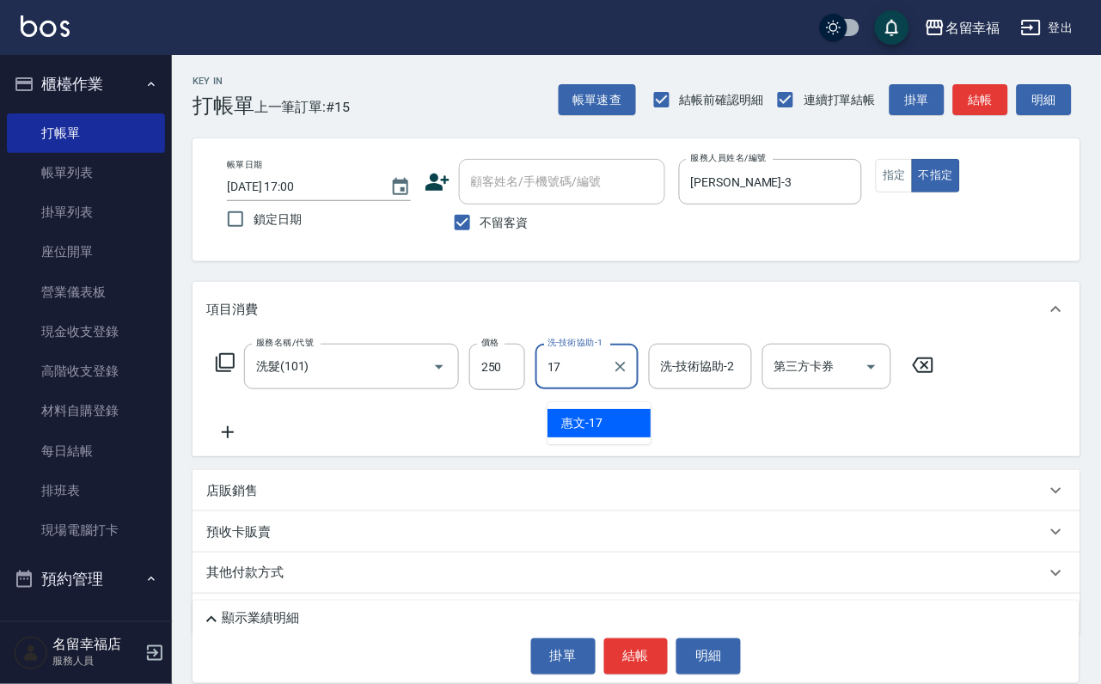
type input "惠文-17"
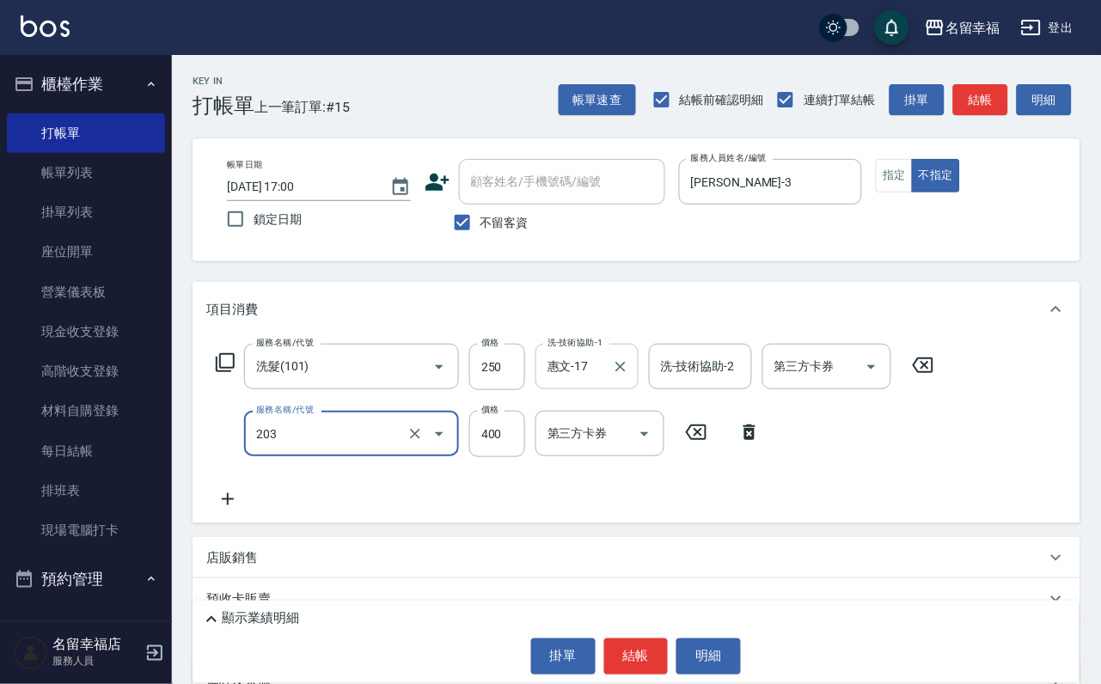
type input "指定單剪(203)"
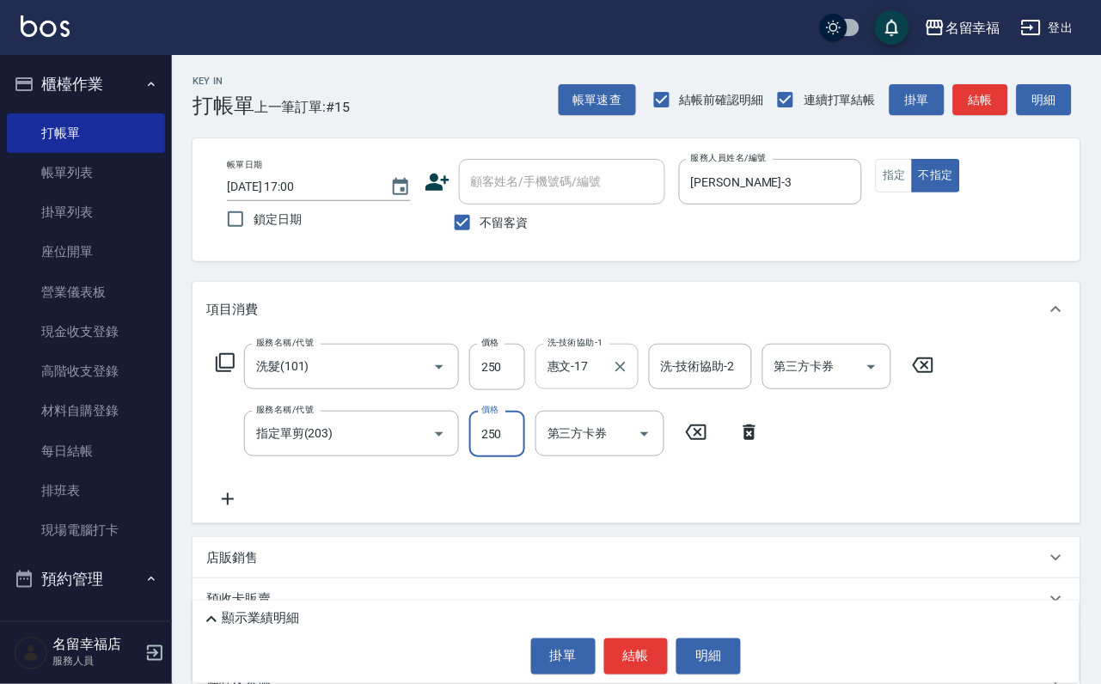
type input "250"
click at [410, 439] on icon "Clear" at bounding box center [415, 434] width 10 height 10
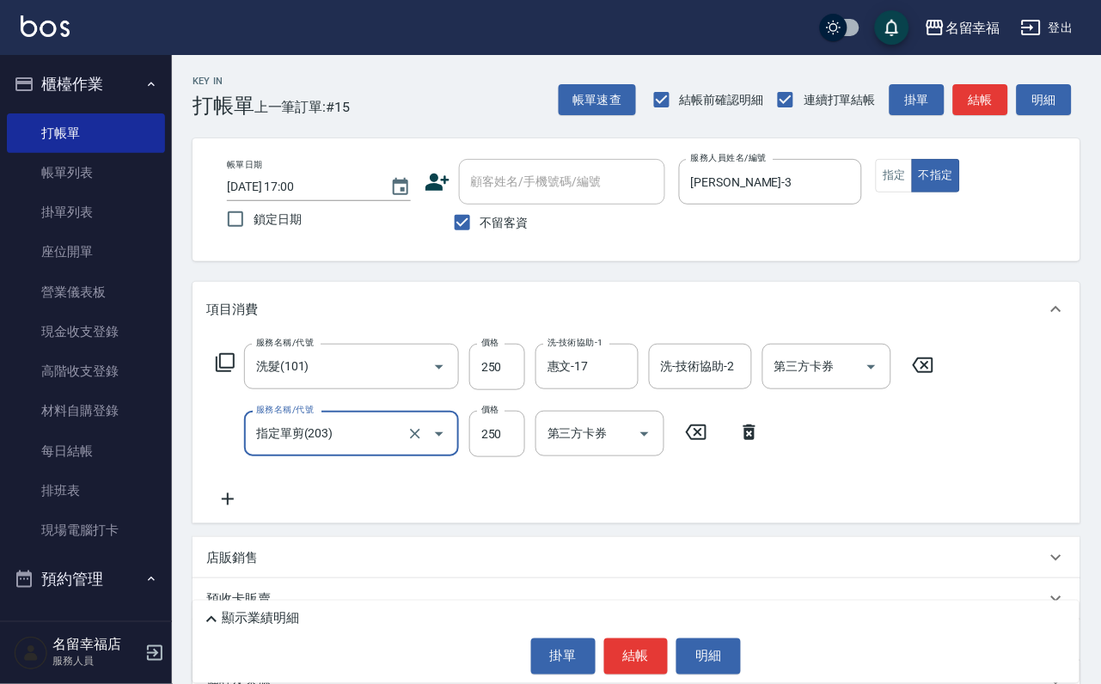
click at [374, 442] on input "指定單剪(203)" at bounding box center [327, 434] width 151 height 30
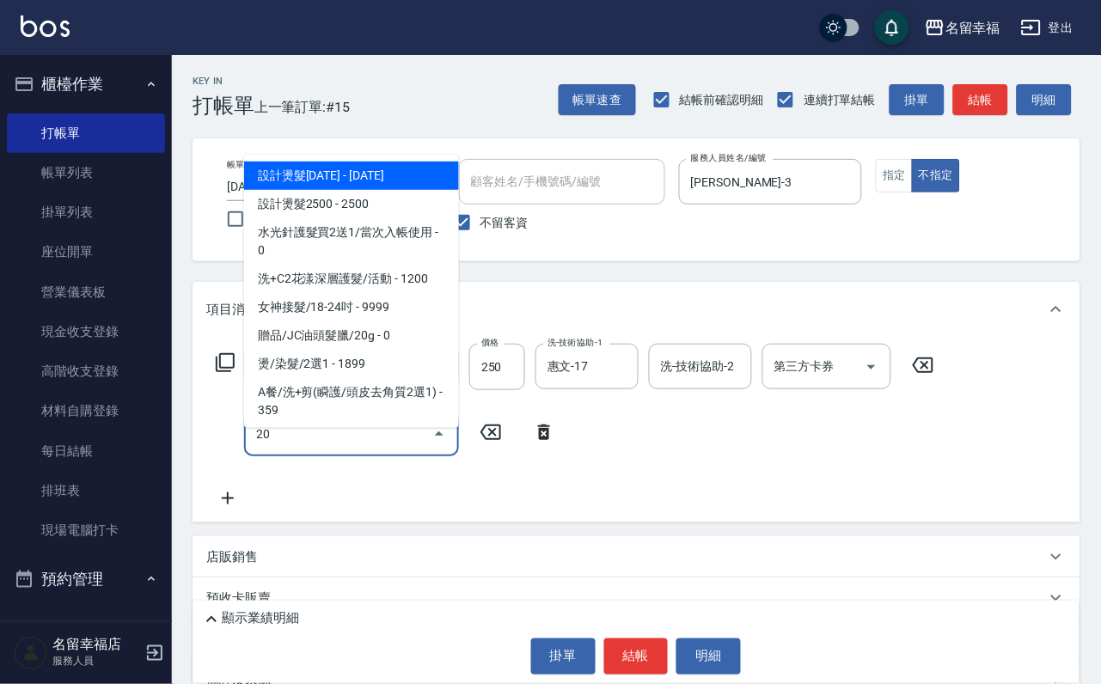
type input "202"
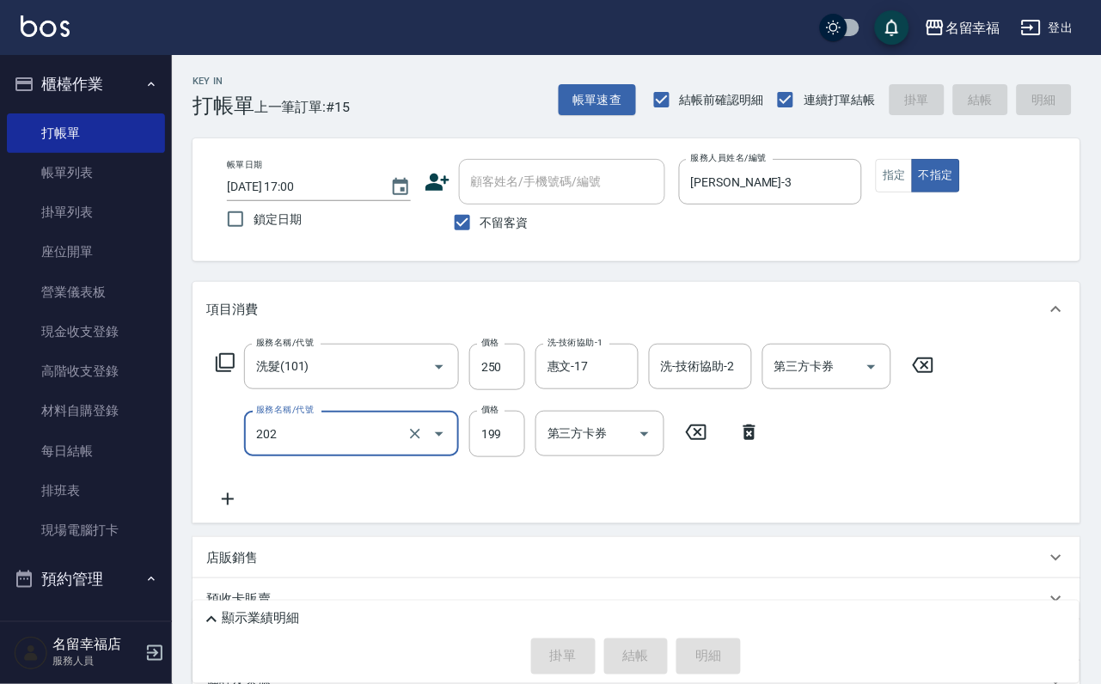
type input "[DATE] 17:06"
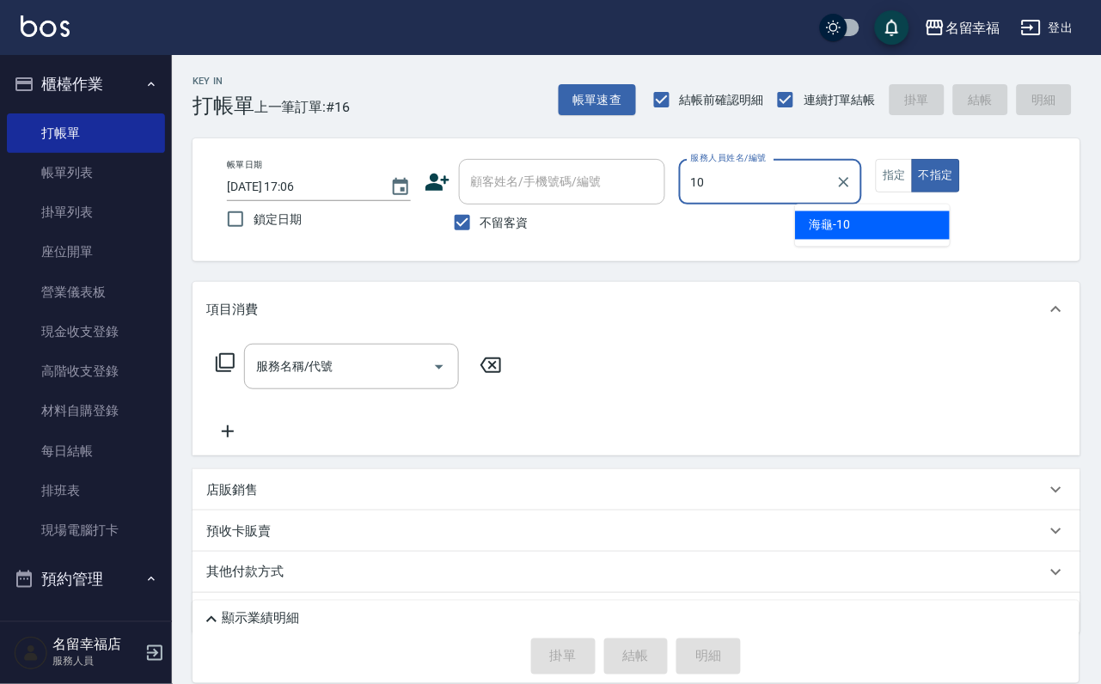
type input "海龜-10"
type button "false"
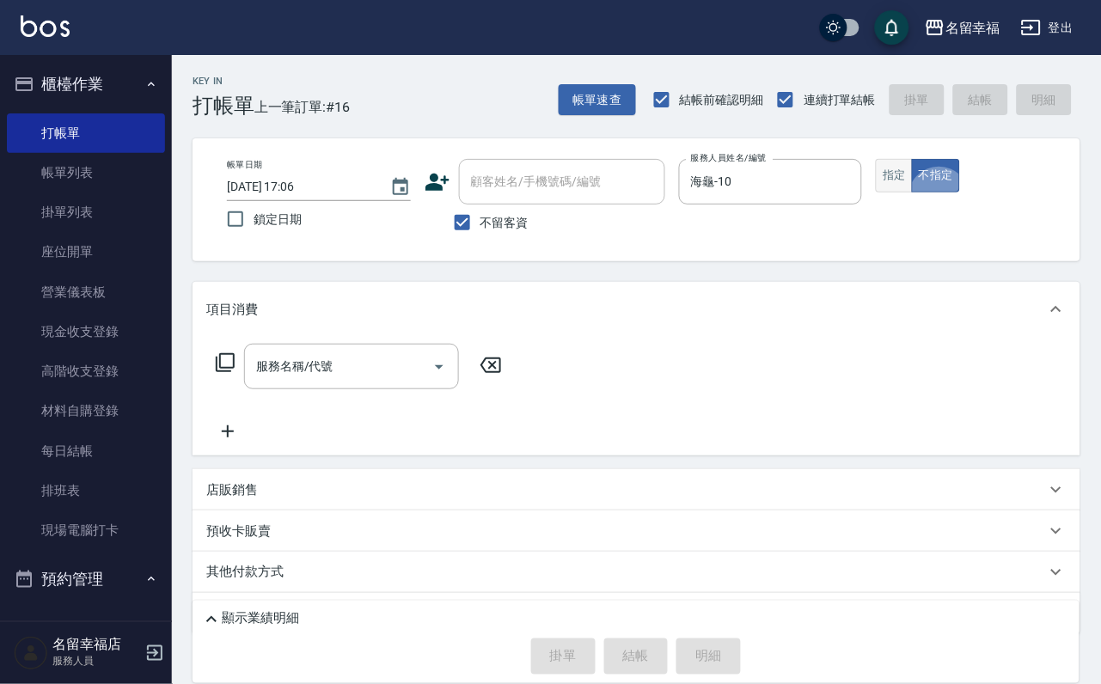
drag, startPoint x: 983, startPoint y: 197, endPoint x: 968, endPoint y: 216, distance: 24.4
click at [913, 193] on button "指定" at bounding box center [894, 176] width 37 height 34
click at [228, 372] on icon at bounding box center [225, 362] width 19 height 19
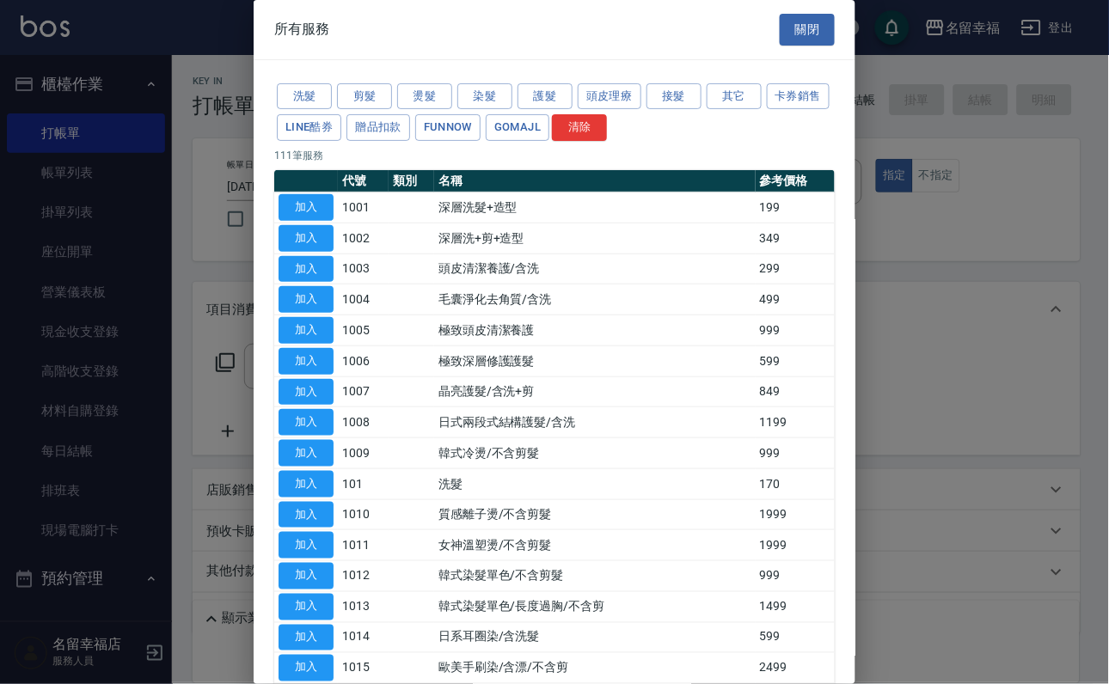
click at [915, 216] on div at bounding box center [554, 342] width 1109 height 684
drag, startPoint x: 794, startPoint y: 38, endPoint x: 788, endPoint y: 52, distance: 15.0
click at [792, 46] on button "關閉" at bounding box center [806, 30] width 55 height 32
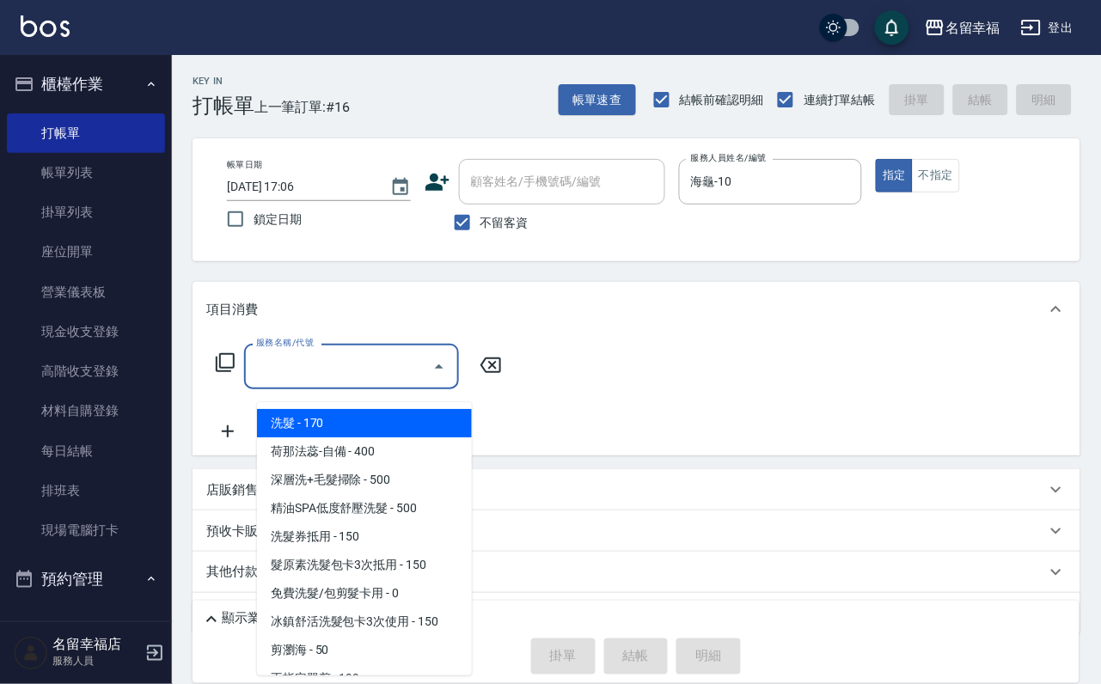
click at [382, 382] on input "服務名稱/代號" at bounding box center [339, 366] width 174 height 30
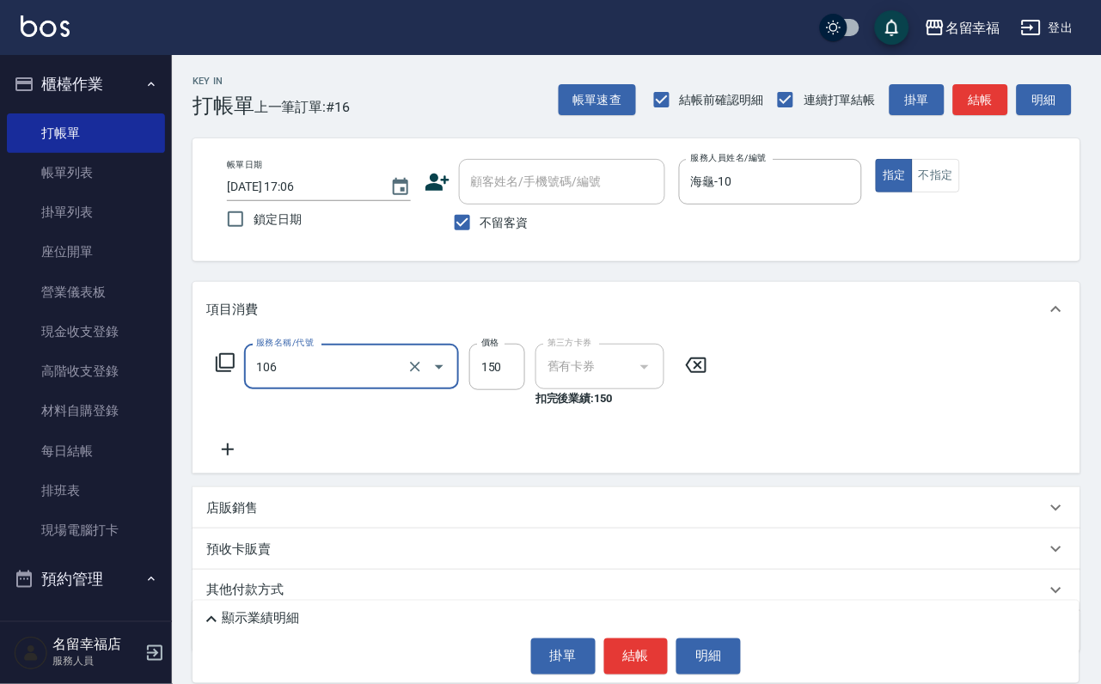
type input "洗髮券抵用(106)"
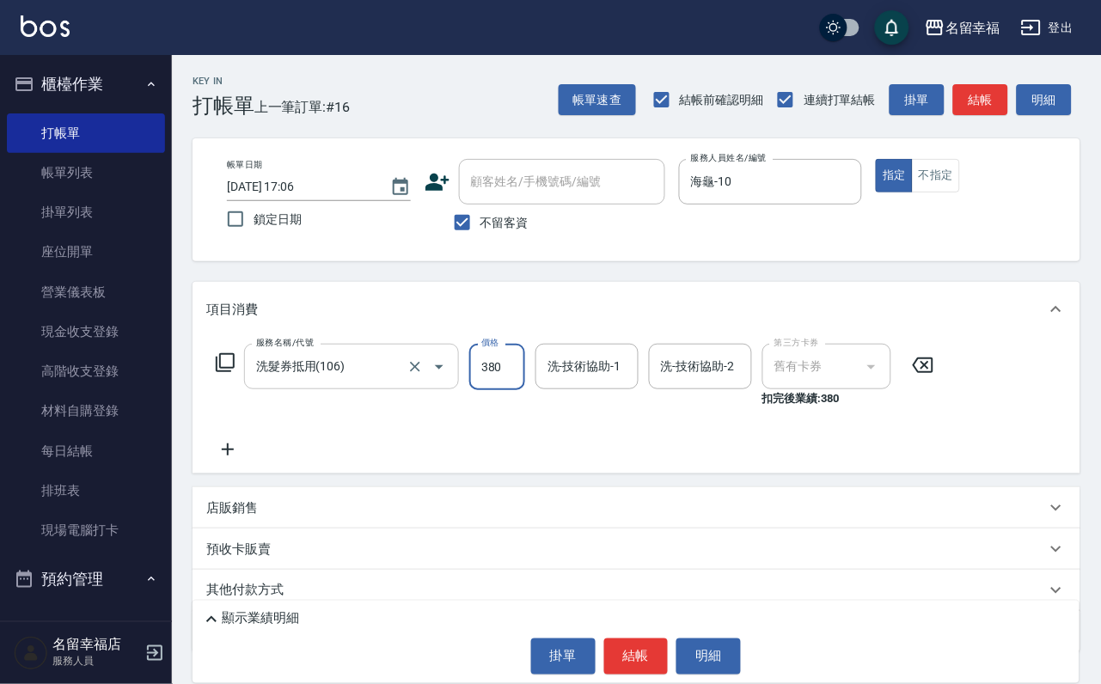
type input "380"
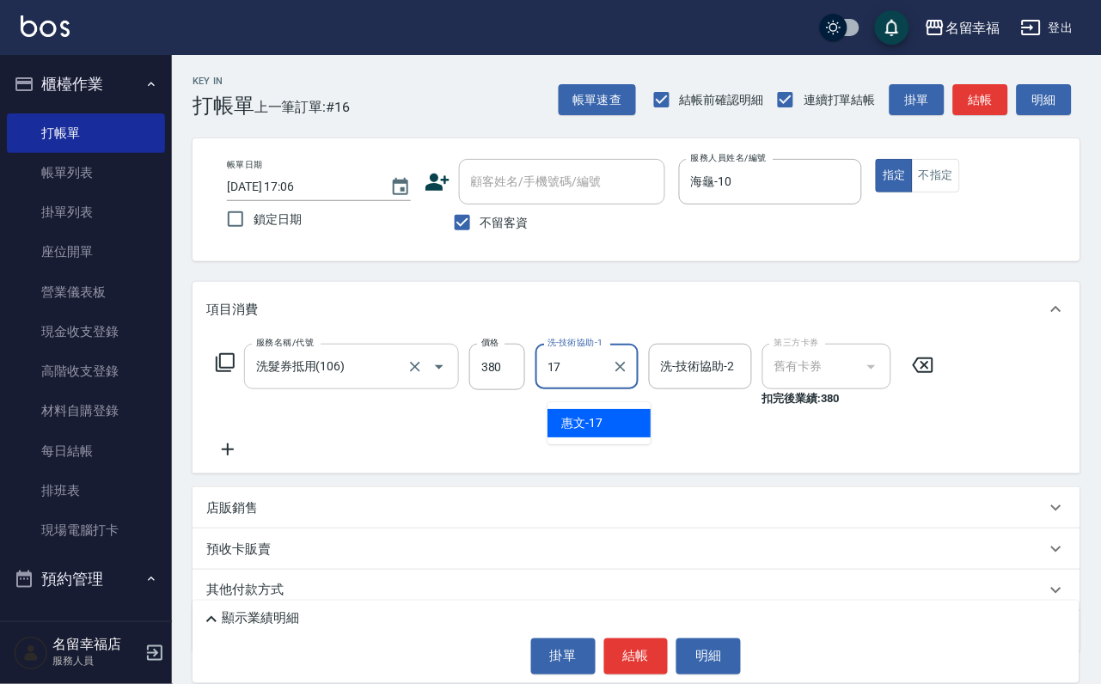
type input "惠文-17"
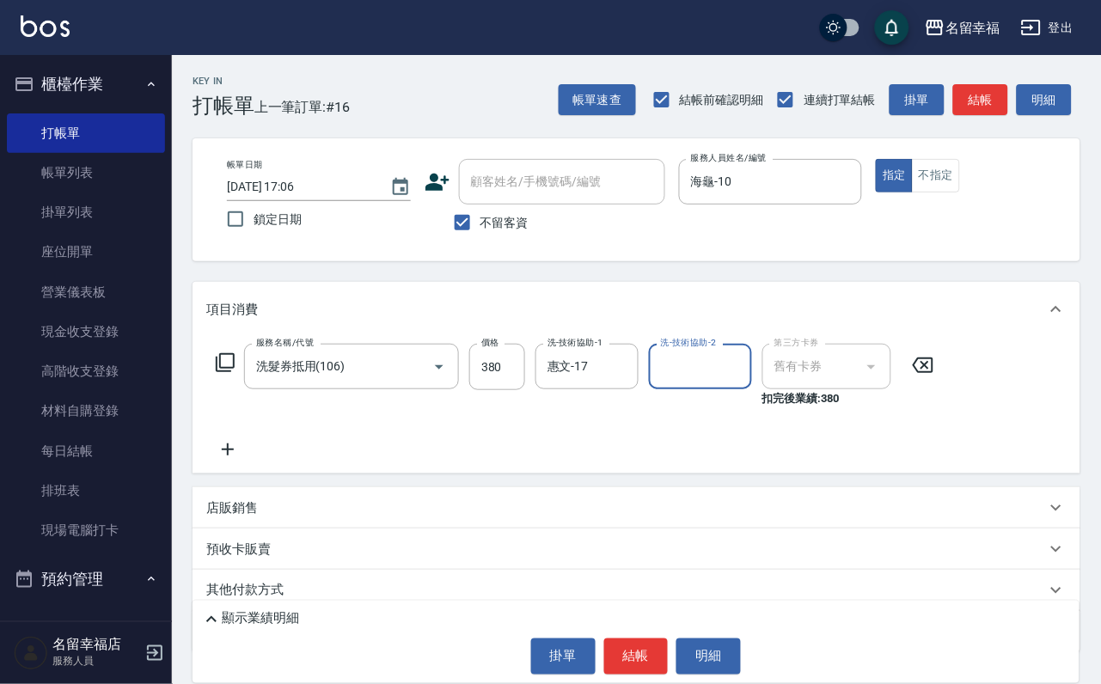
click at [614, 618] on div "顯示業績明細 掛單 結帳 明細" at bounding box center [636, 642] width 887 height 83
click at [626, 639] on button "結帳" at bounding box center [636, 657] width 64 height 36
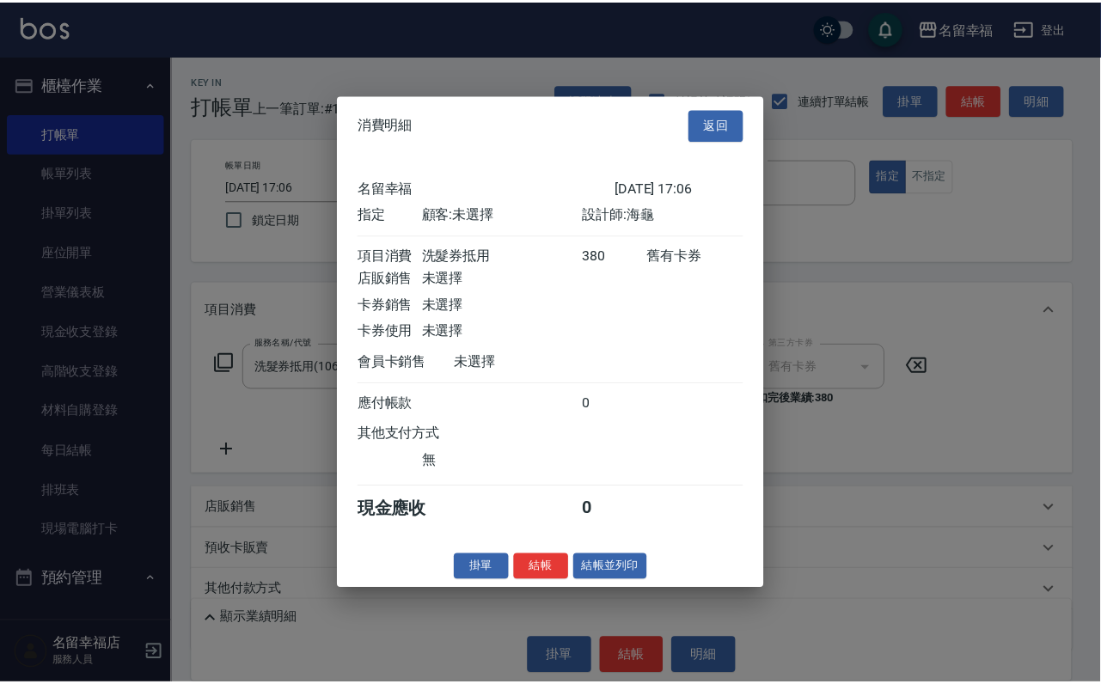
scroll to position [212, 0]
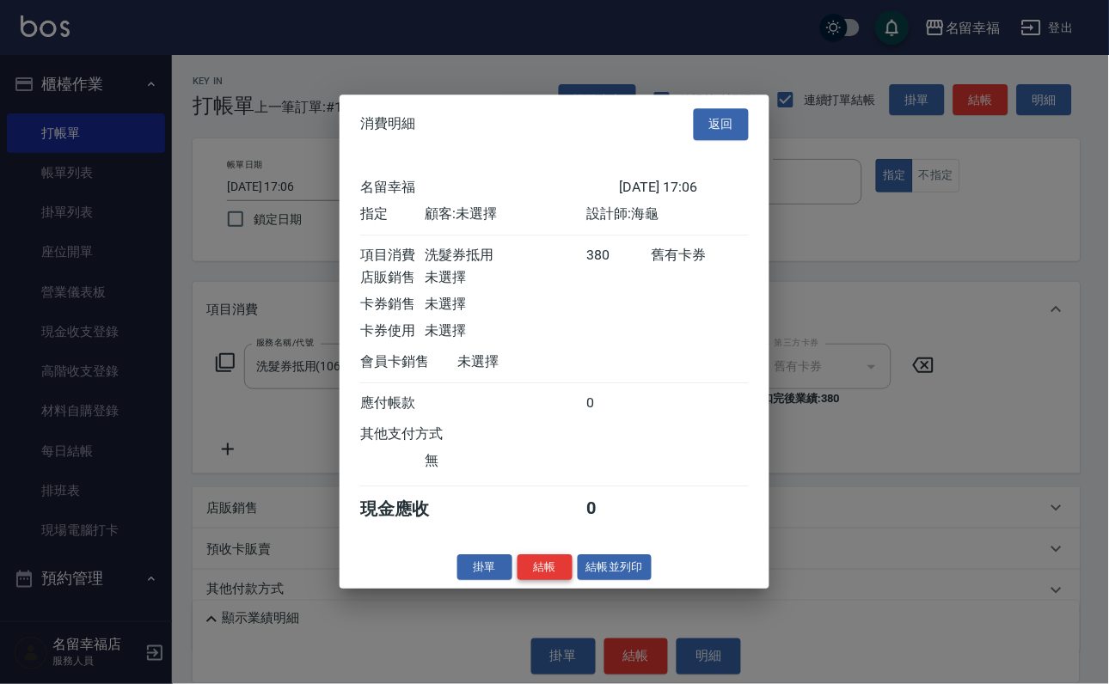
click at [517, 581] on button "結帳" at bounding box center [544, 567] width 55 height 27
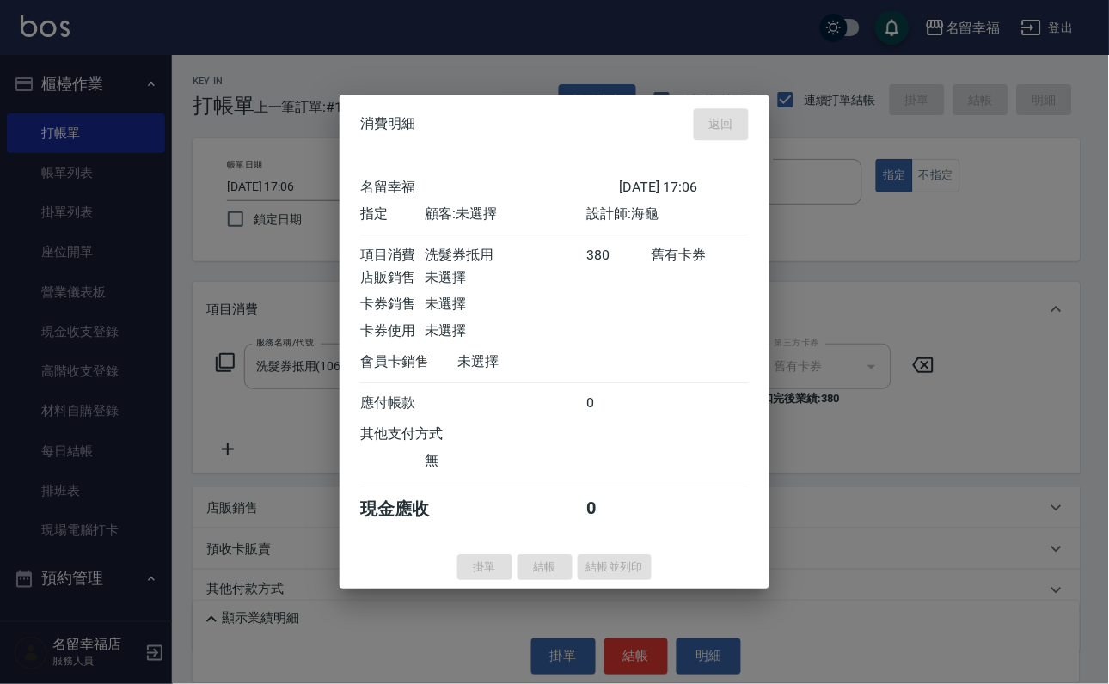
type input "[DATE] 17:30"
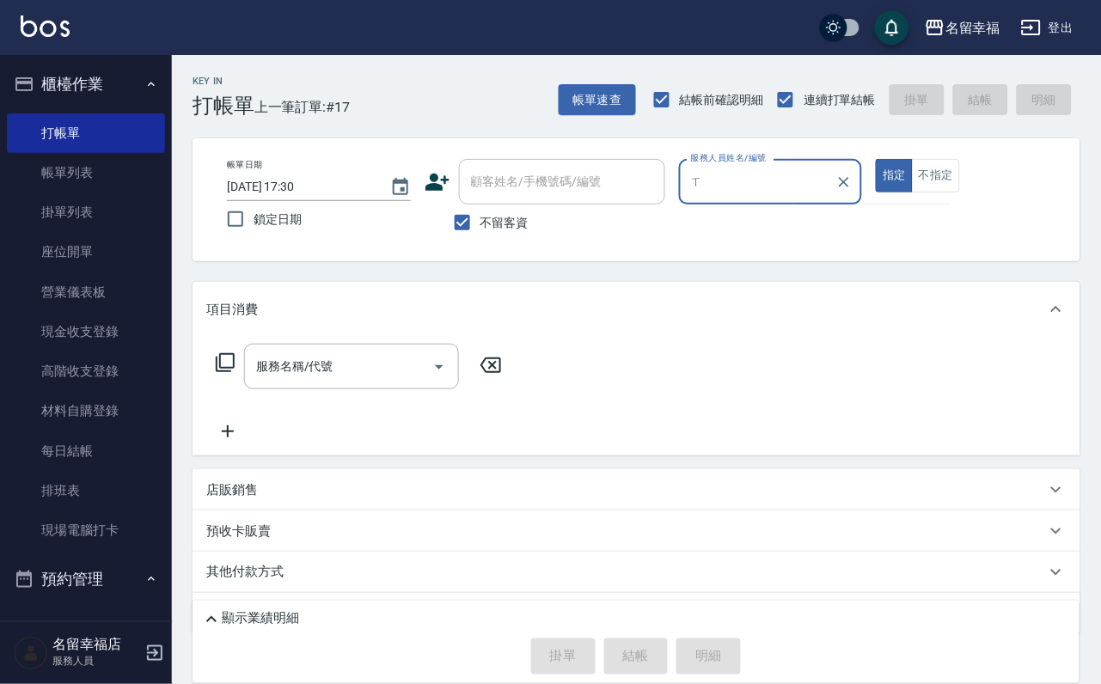
type input "ㄒ"
